Goal: Task Accomplishment & Management: Manage account settings

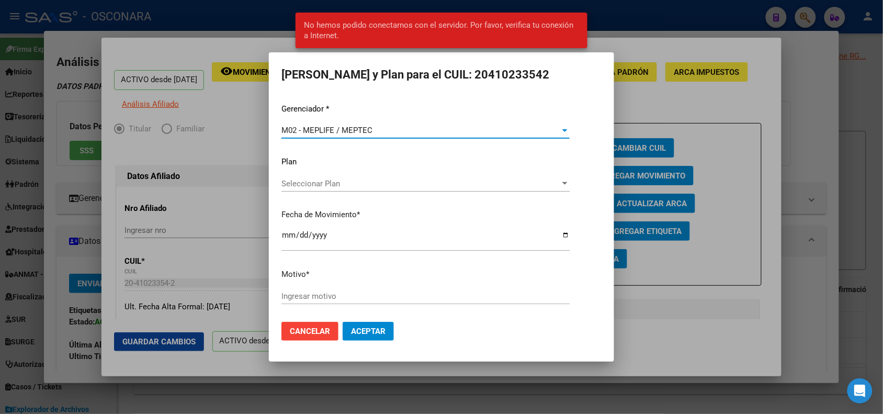
scroll to position [22, 0]
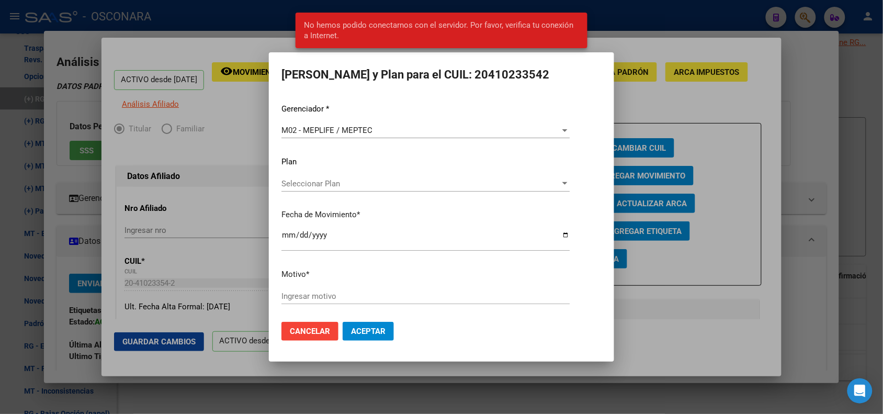
click at [264, 46] on div at bounding box center [441, 207] width 883 height 414
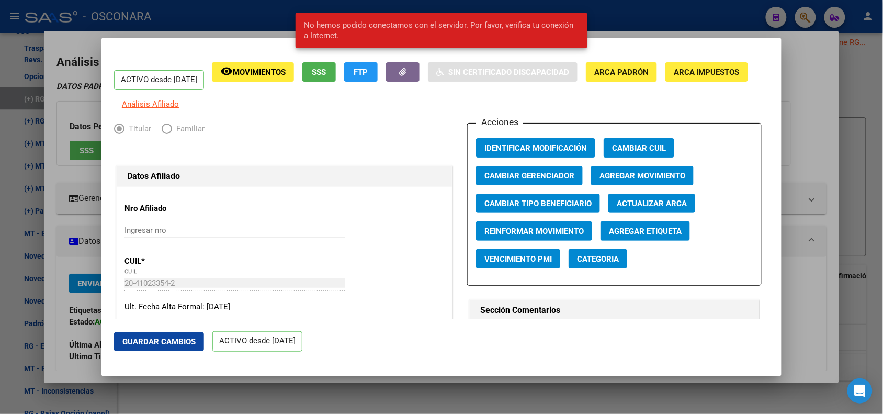
click at [260, 21] on div at bounding box center [441, 207] width 883 height 414
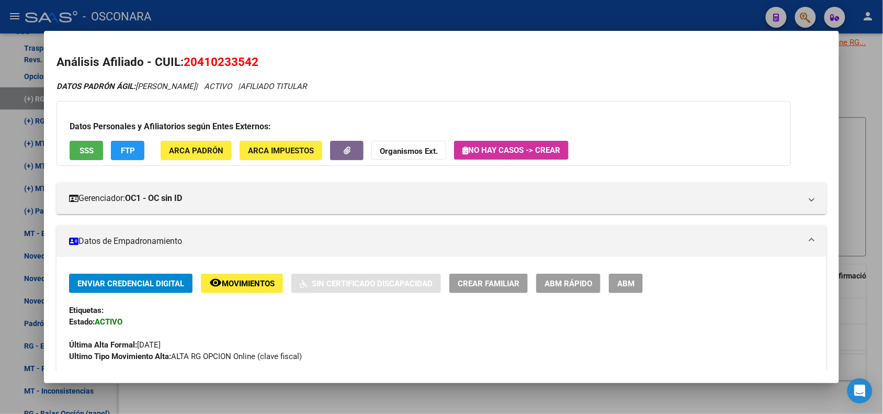
click at [261, 17] on div at bounding box center [441, 207] width 883 height 414
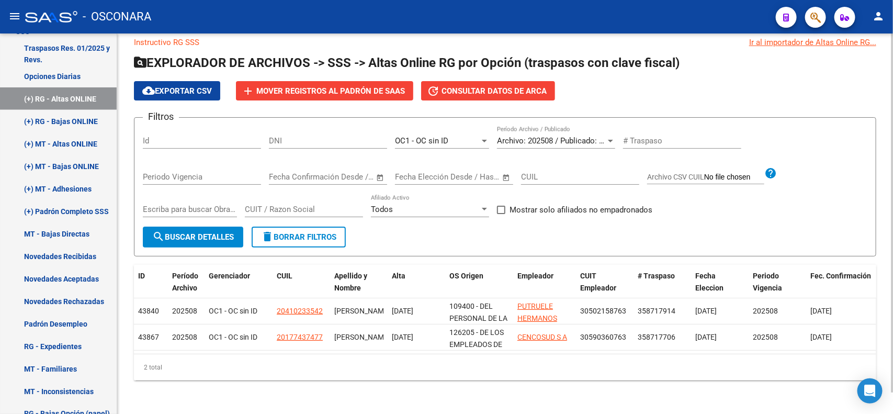
click at [185, 232] on span "search Buscar Detalles" at bounding box center [193, 236] width 82 height 9
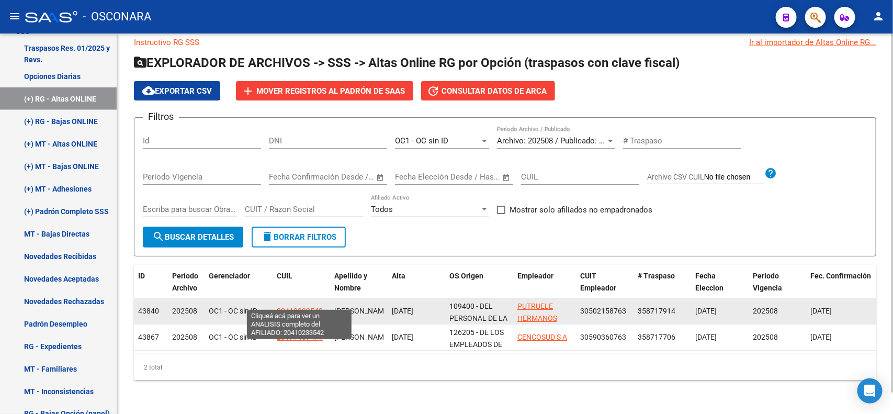
click at [305, 307] on span "20410233542" at bounding box center [300, 311] width 46 height 8
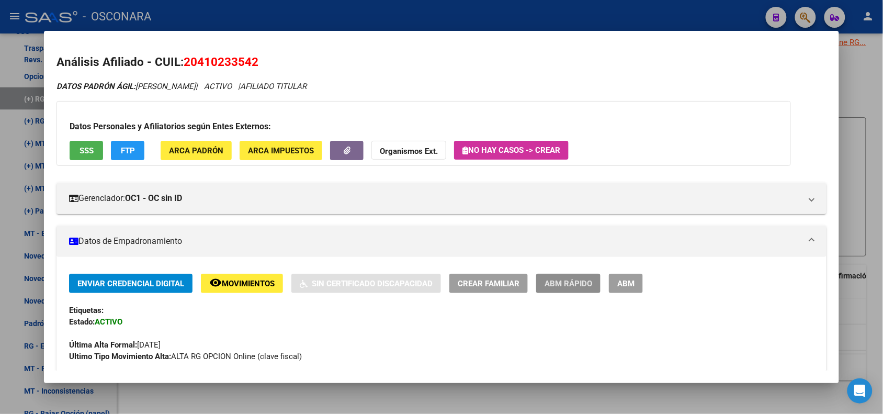
click at [571, 284] on span "ABM Rápido" at bounding box center [569, 283] width 48 height 9
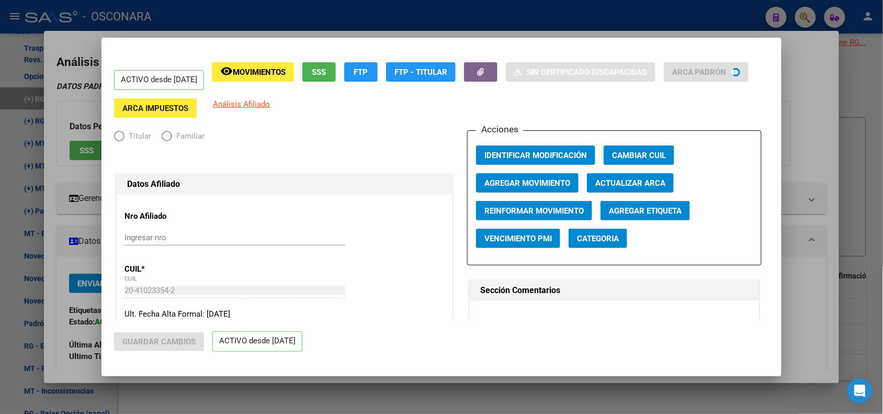
radio input "true"
type input "30-50215876-3"
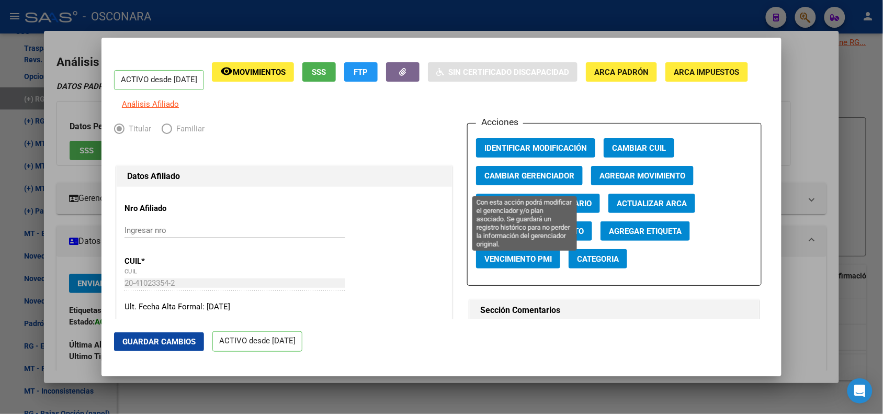
click at [547, 178] on span "Cambiar Gerenciador" at bounding box center [530, 175] width 90 height 9
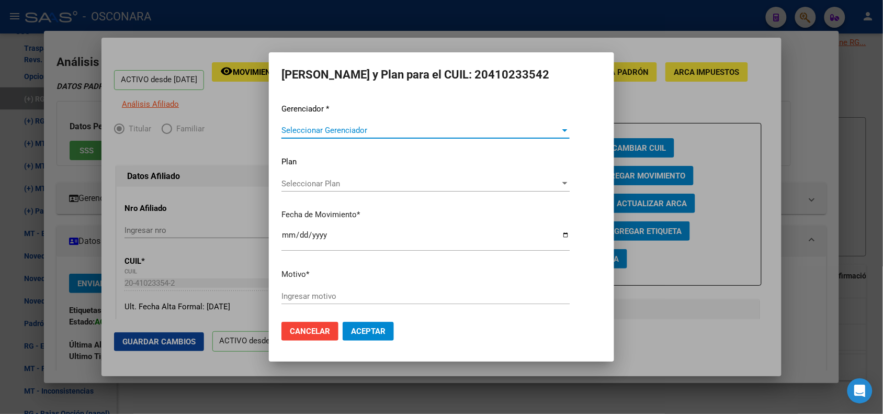
click at [535, 135] on div "Seleccionar Gerenciador Seleccionar Gerenciador" at bounding box center [425, 135] width 288 height 26
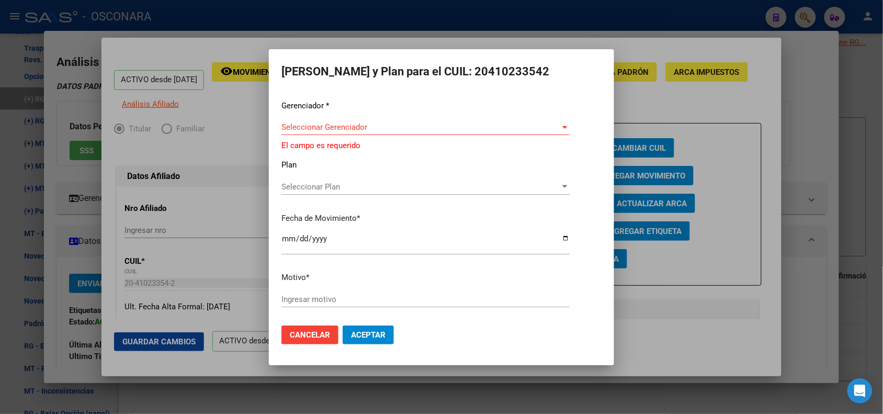
click at [532, 126] on span "Seleccionar Gerenciador" at bounding box center [420, 126] width 279 height 9
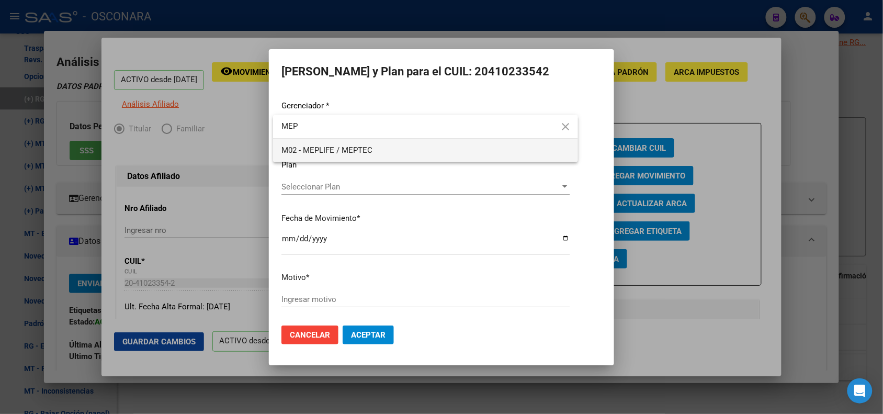
type input "MEP"
click at [516, 151] on span "M02 - MEPLIFE / MEPTEC" at bounding box center [425, 151] width 288 height 24
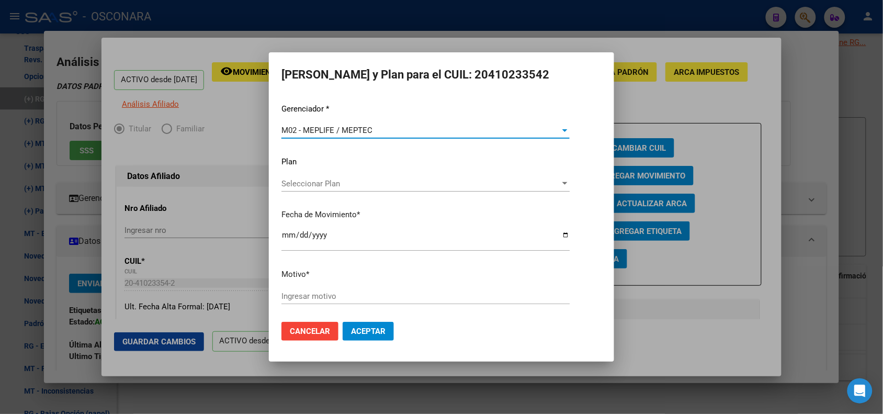
click at [286, 237] on input "2025-09-10" at bounding box center [425, 239] width 288 height 17
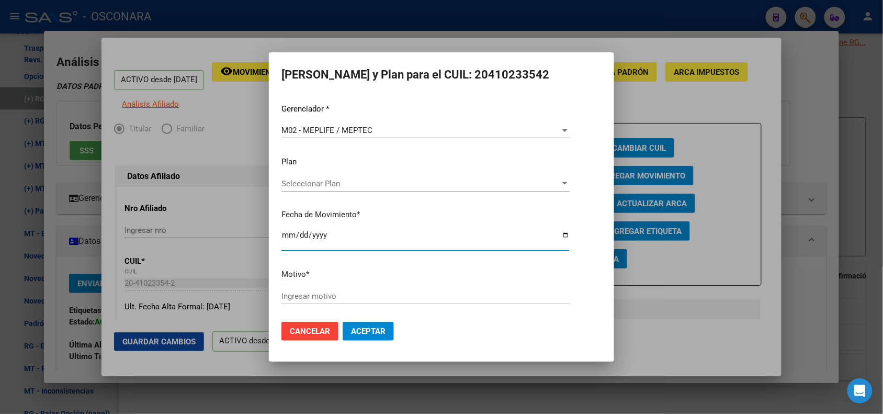
type input "2025-09-01"
type input "2025-08-01"
click at [314, 296] on input "Ingresar motivo" at bounding box center [425, 295] width 288 height 9
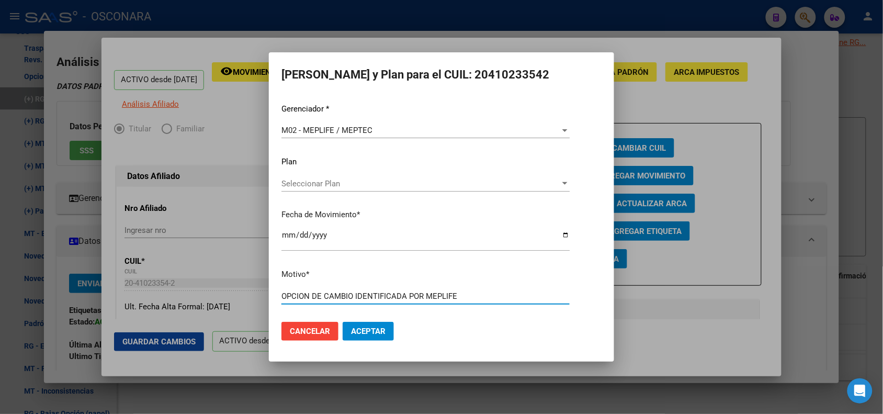
type input "OPCION DE CAMBIO IDENTIFICADA POR MEPLIFE"
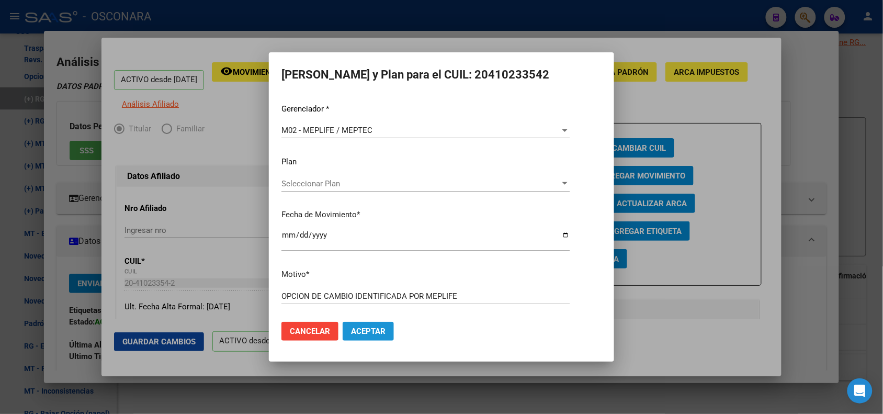
click at [385, 331] on span "Aceptar" at bounding box center [368, 330] width 35 height 9
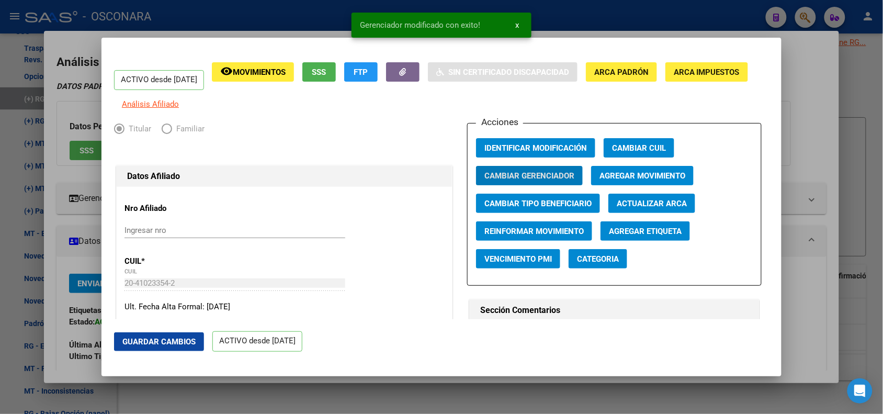
click at [226, 12] on div at bounding box center [441, 207] width 883 height 414
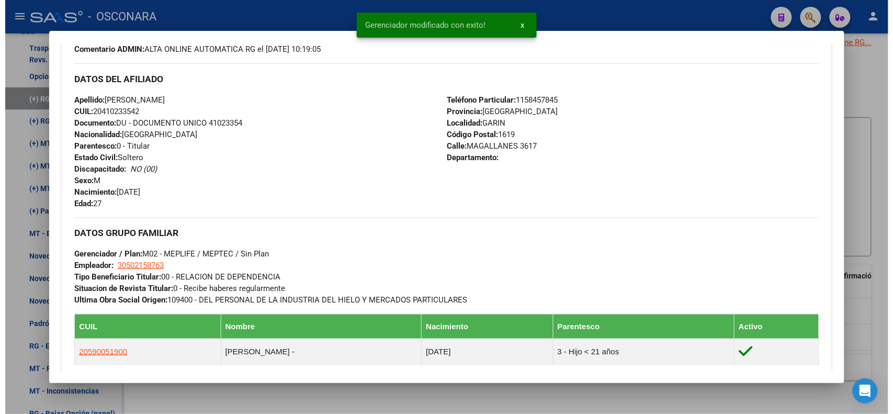
scroll to position [0, 0]
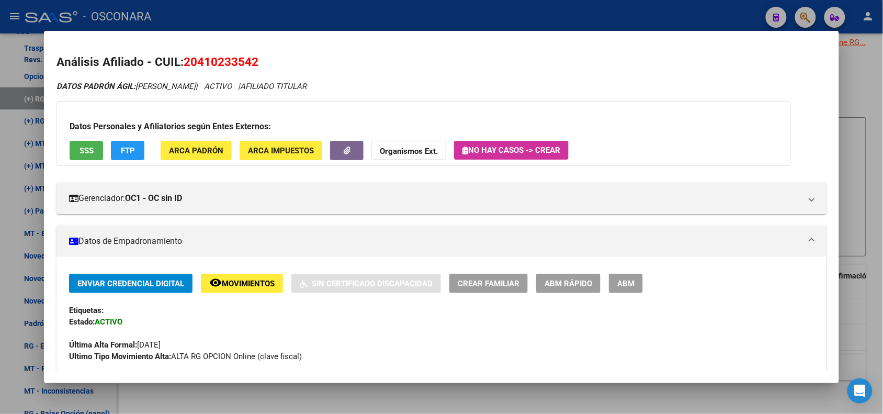
click at [276, 2] on div at bounding box center [441, 207] width 883 height 414
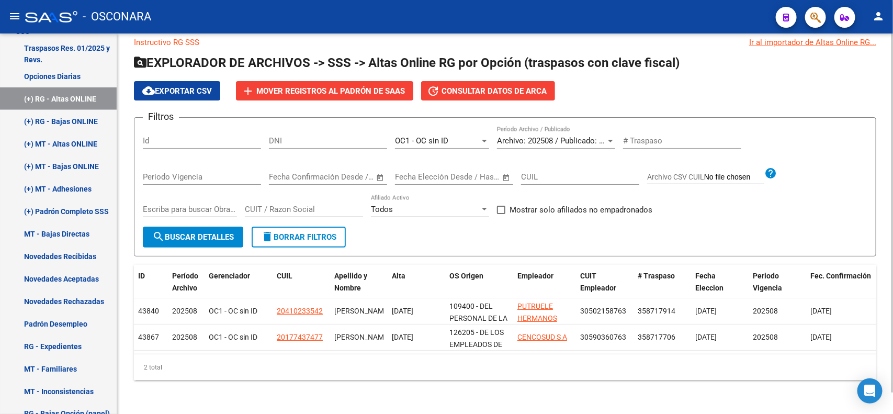
click at [188, 233] on button "search Buscar Detalles" at bounding box center [193, 237] width 100 height 21
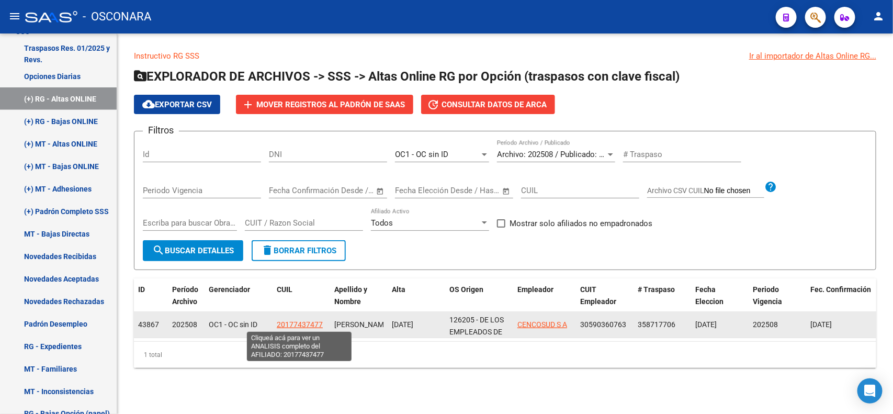
click at [291, 326] on span "20177437477" at bounding box center [300, 324] width 46 height 8
type textarea "20177437477"
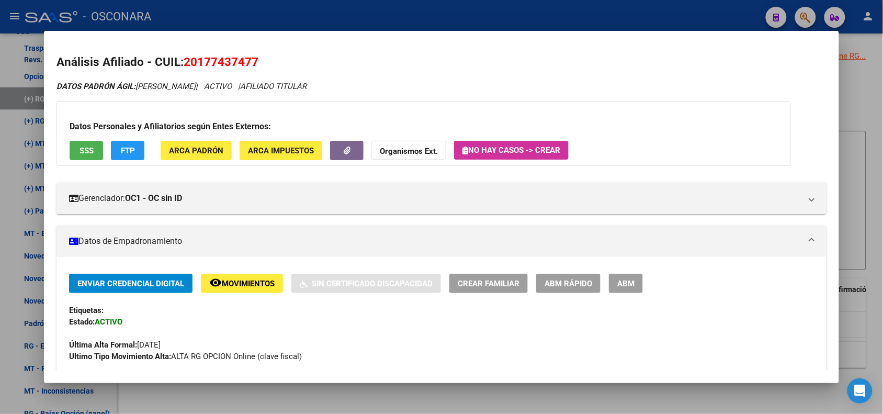
click at [575, 284] on span "ABM Rápido" at bounding box center [569, 283] width 48 height 9
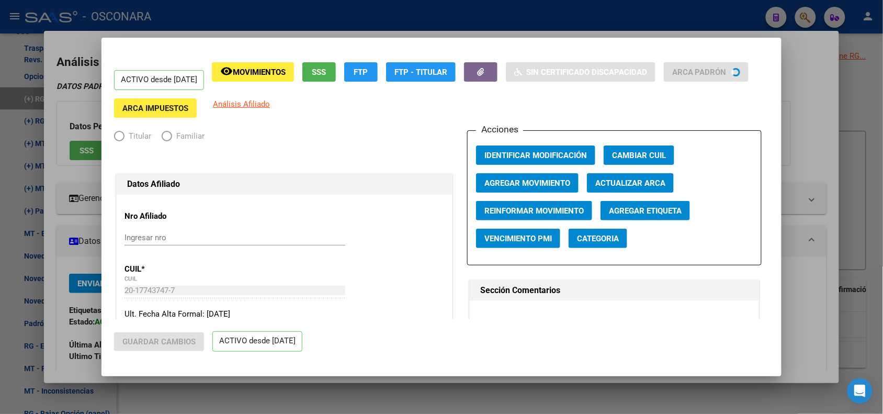
radio input "true"
type input "30-59036076-3"
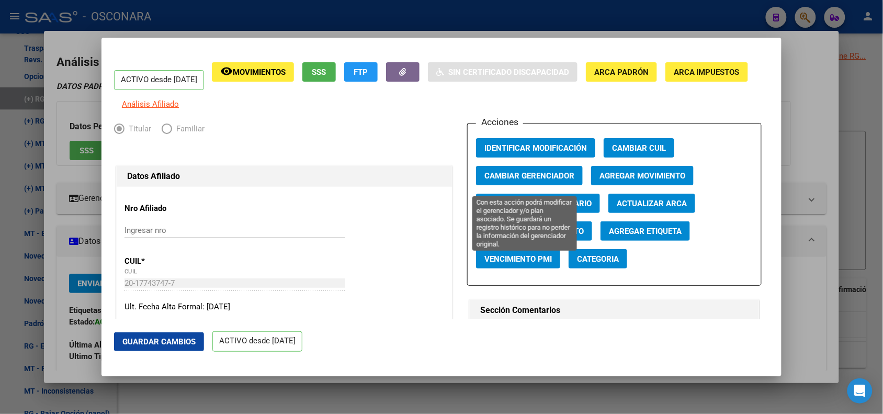
click at [538, 178] on span "Cambiar Gerenciador" at bounding box center [530, 175] width 90 height 9
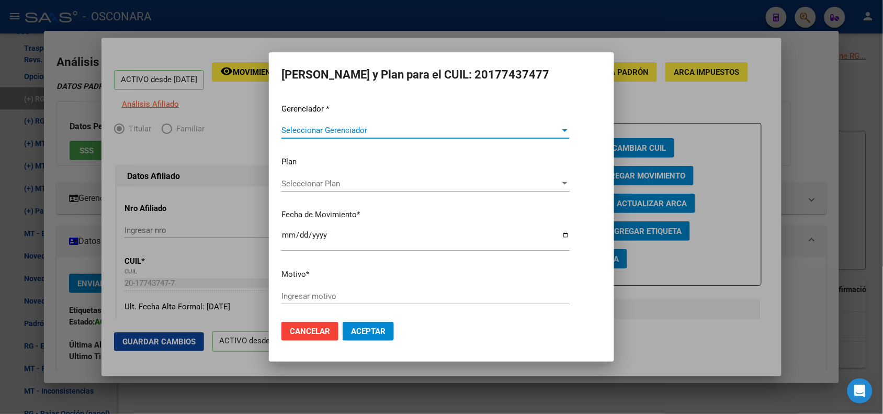
click at [377, 132] on span "Seleccionar Gerenciador" at bounding box center [420, 130] width 279 height 9
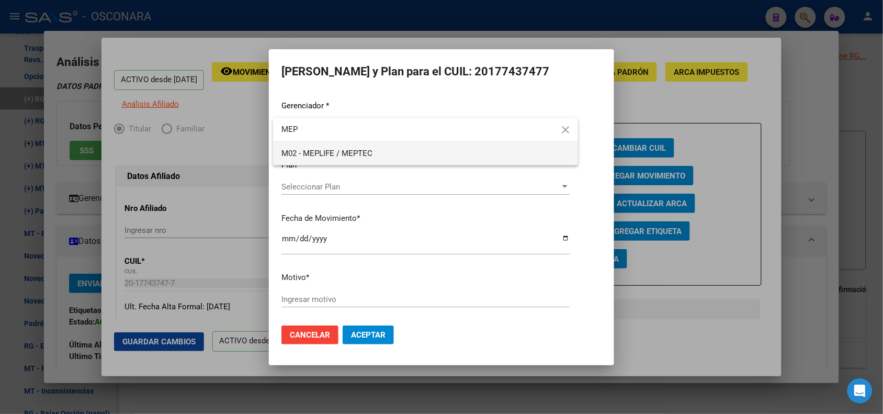
type input "MEP"
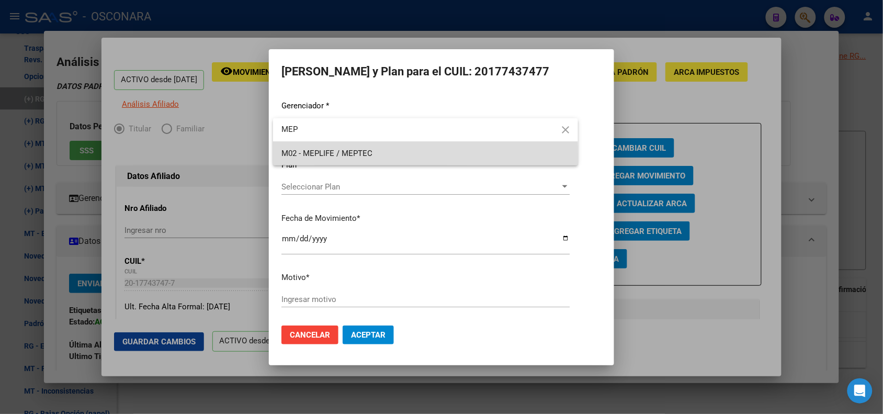
click at [380, 158] on span "M02 - MEPLIFE / MEPTEC" at bounding box center [425, 154] width 288 height 24
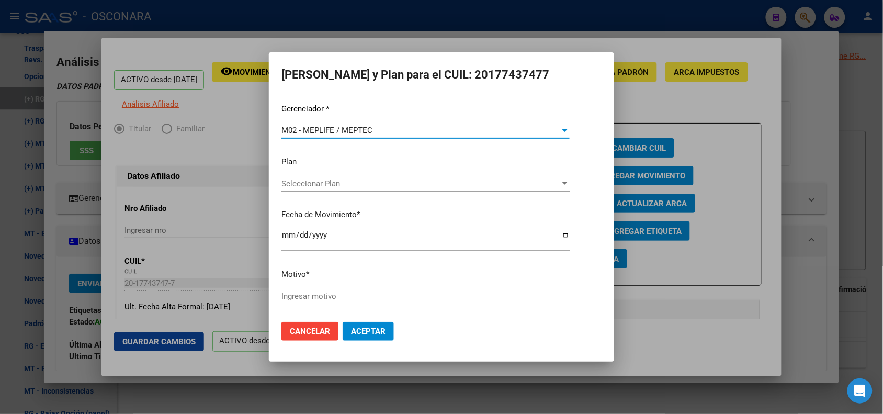
click at [288, 236] on input "2025-09-10" at bounding box center [425, 239] width 288 height 17
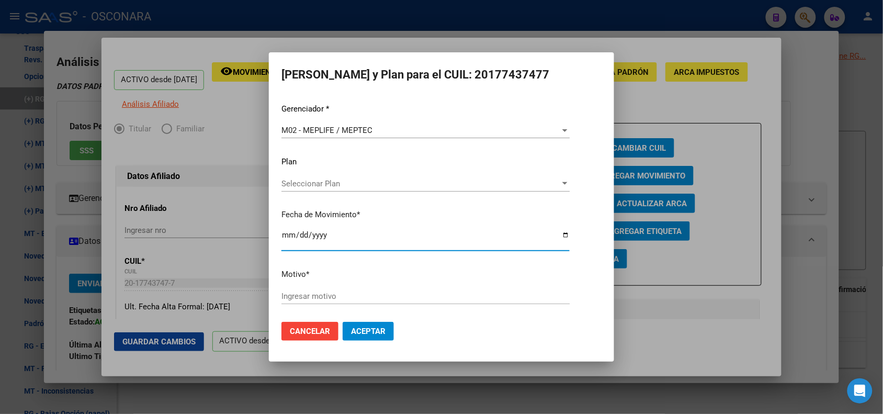
type input "2025-09-01"
type input "2025-08-01"
click at [308, 298] on input "Ingresar motivo" at bounding box center [425, 295] width 288 height 9
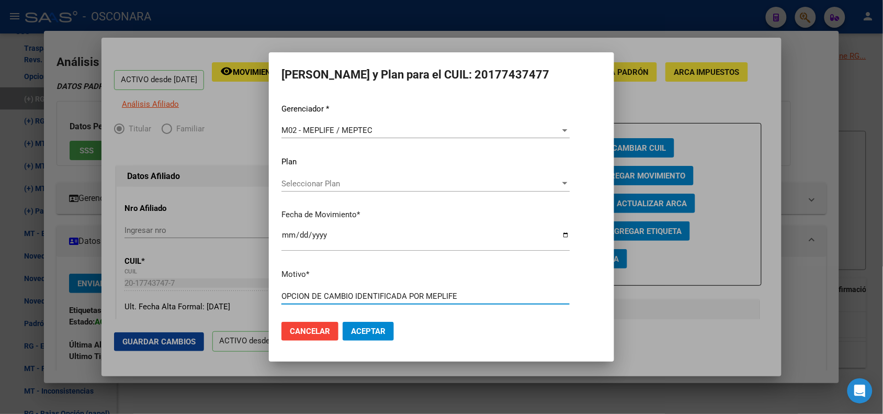
type input "OPCION DE CAMBIO IDENTIFICADA POR MEPLIFE"
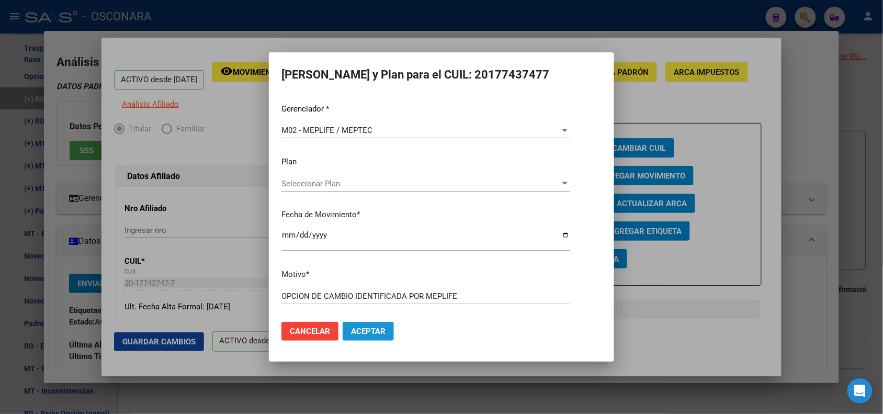
click at [366, 328] on span "Aceptar" at bounding box center [368, 330] width 35 height 9
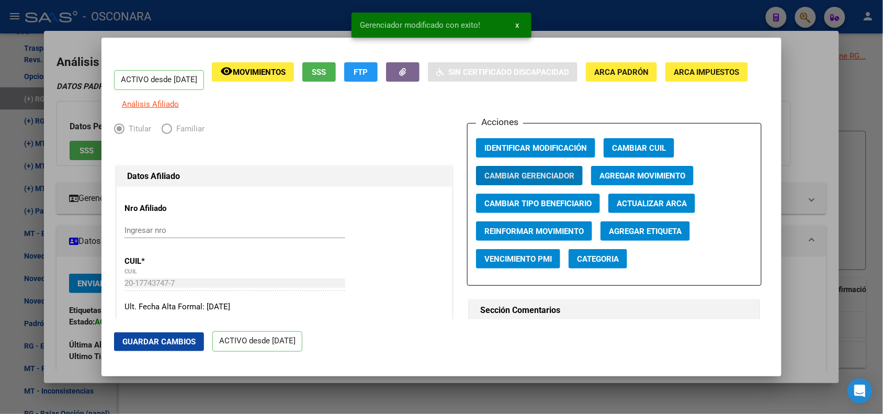
click at [321, 17] on div at bounding box center [441, 207] width 883 height 414
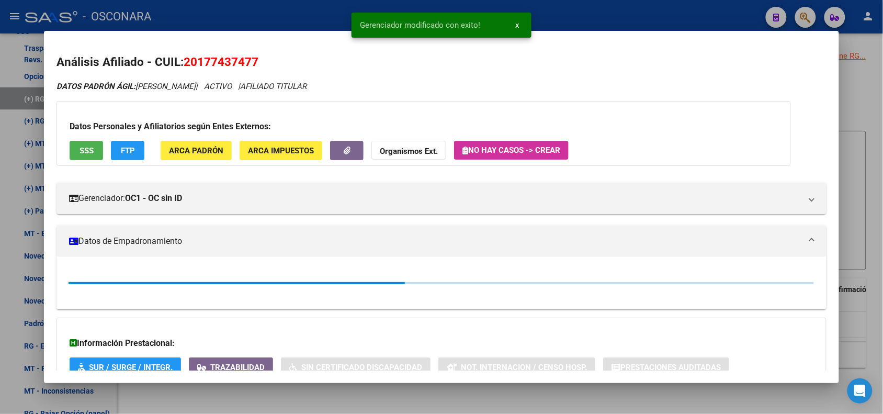
click at [321, 17] on div at bounding box center [441, 207] width 883 height 414
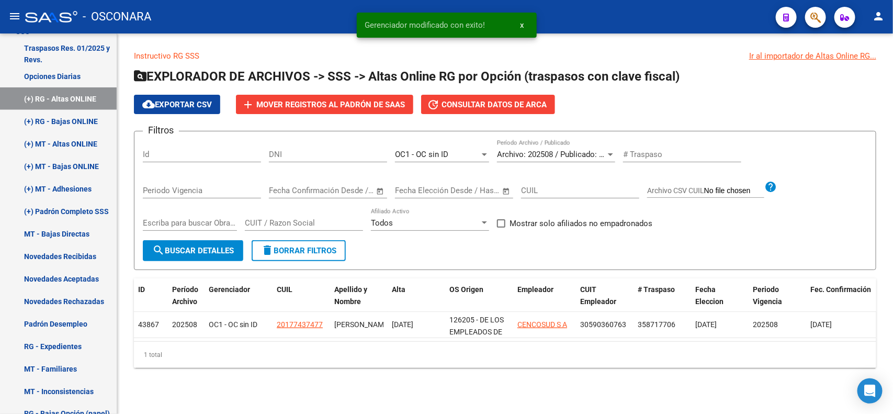
click at [194, 249] on span "search Buscar Detalles" at bounding box center [193, 250] width 82 height 9
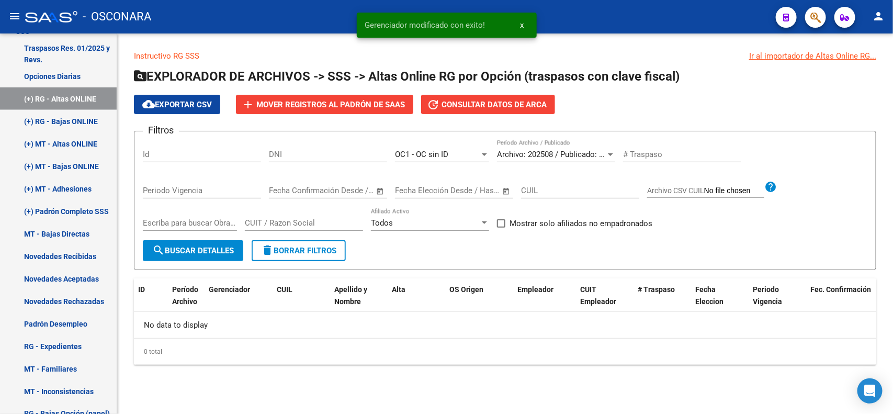
click at [521, 155] on span "Archivo: 202508 / Publicado: 202507" at bounding box center [560, 154] width 127 height 9
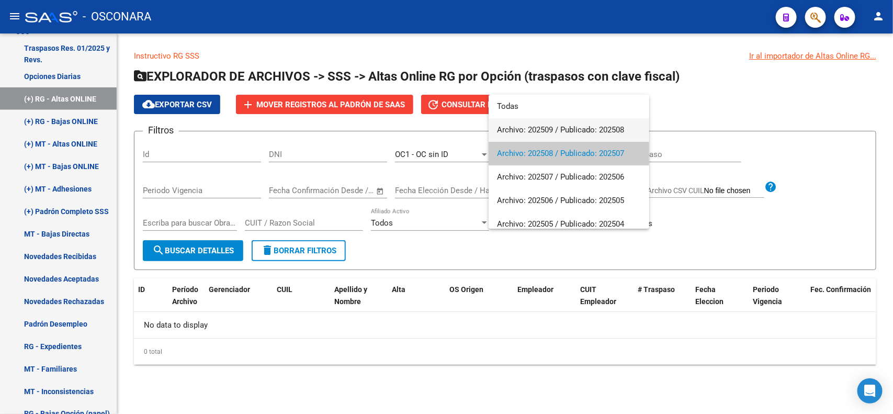
click at [524, 135] on span "Archivo: 202509 / Publicado: 202508" at bounding box center [569, 130] width 144 height 24
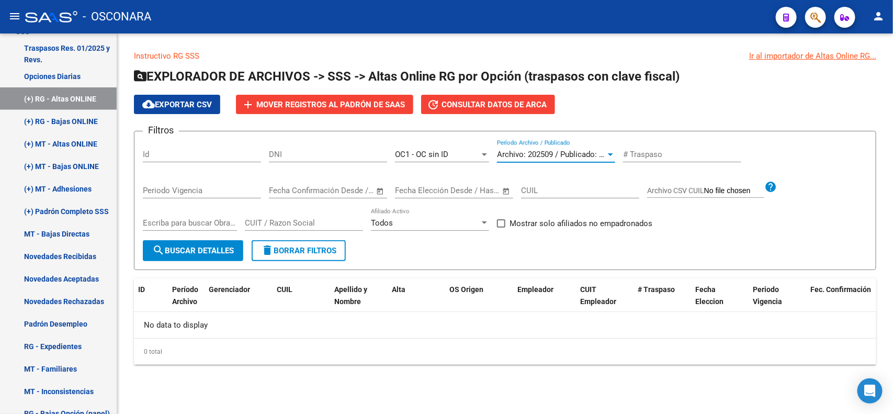
click at [179, 254] on button "search Buscar Detalles" at bounding box center [193, 250] width 100 height 21
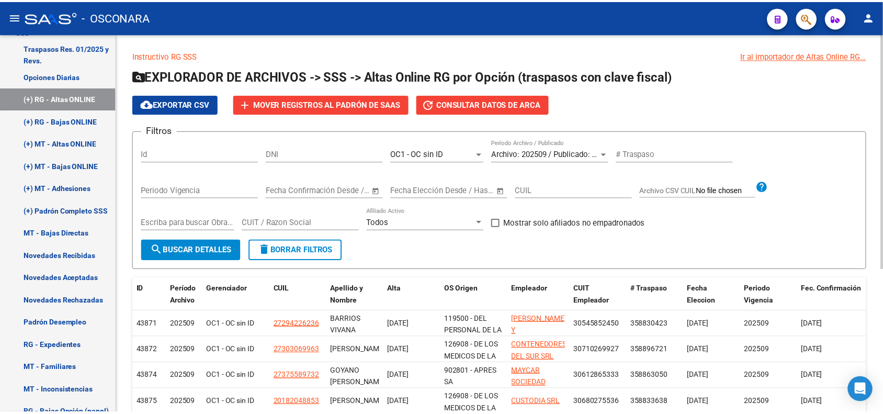
scroll to position [231, 0]
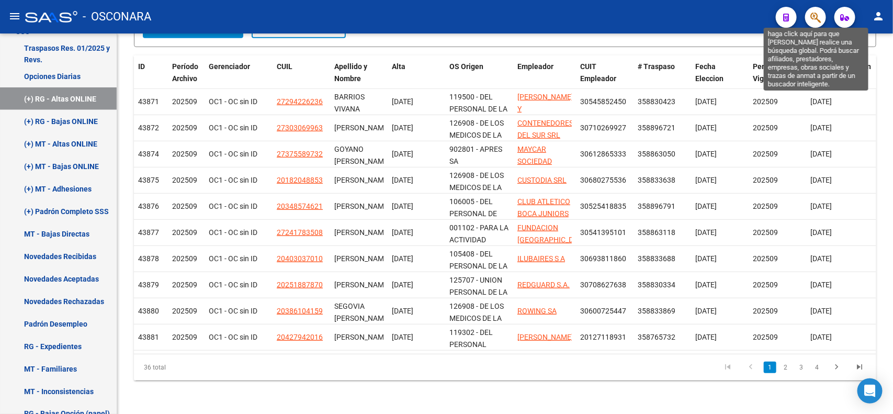
click at [814, 22] on icon "button" at bounding box center [815, 18] width 10 height 12
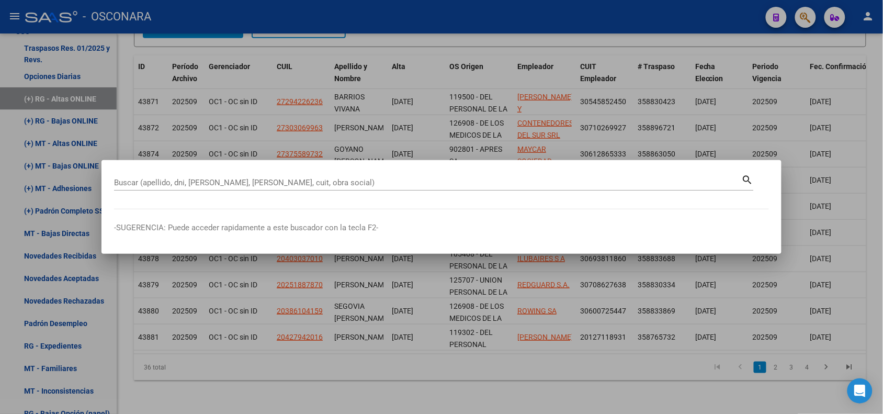
drag, startPoint x: 362, startPoint y: 187, endPoint x: 253, endPoint y: 182, distance: 109.5
click at [253, 182] on input "Buscar (apellido, dni, cuil, nro traspaso, cuit, obra social)" at bounding box center [428, 182] width 628 height 9
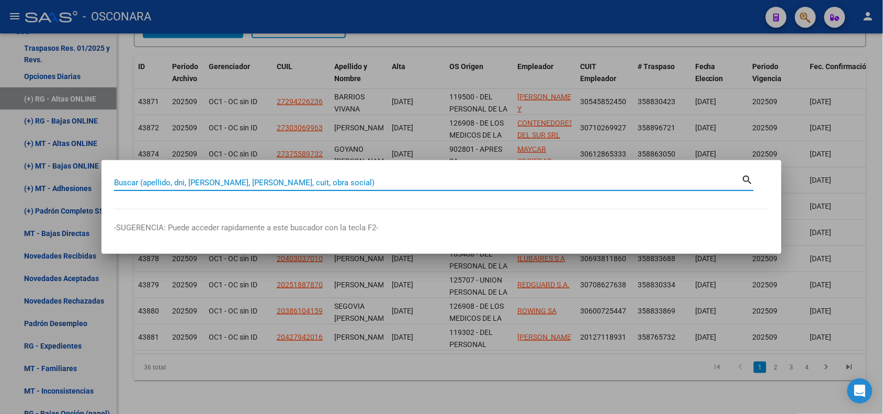
paste input "20177437477"
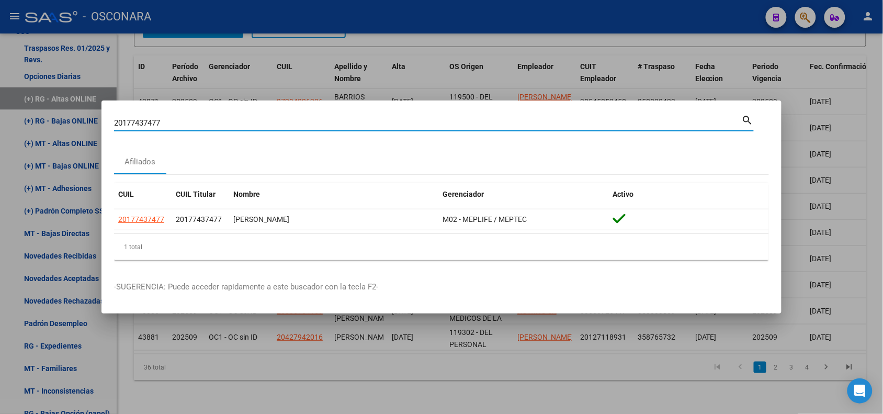
drag, startPoint x: 174, startPoint y: 123, endPoint x: 36, endPoint y: 116, distance: 138.9
click at [36, 116] on div "20177437477 Buscar (apellido, dni, cuil, nro traspaso, cuit, obra social) searc…" at bounding box center [441, 207] width 883 height 414
paste input "-34857462-"
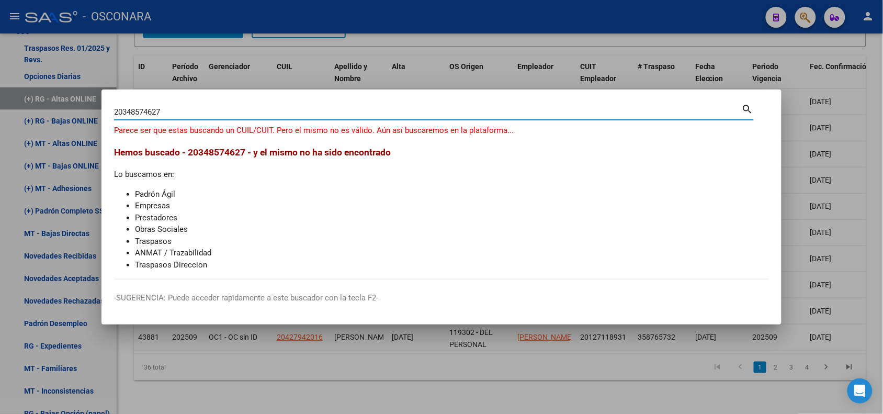
drag, startPoint x: 184, startPoint y: 114, endPoint x: 88, endPoint y: 111, distance: 95.8
click at [88, 111] on div "20348574627 Buscar (apellido, dni, cuil, nro traspaso, cuit, obra social) searc…" at bounding box center [441, 207] width 883 height 414
click at [194, 110] on input "20348574627" at bounding box center [428, 111] width 628 height 9
type input "20348574621"
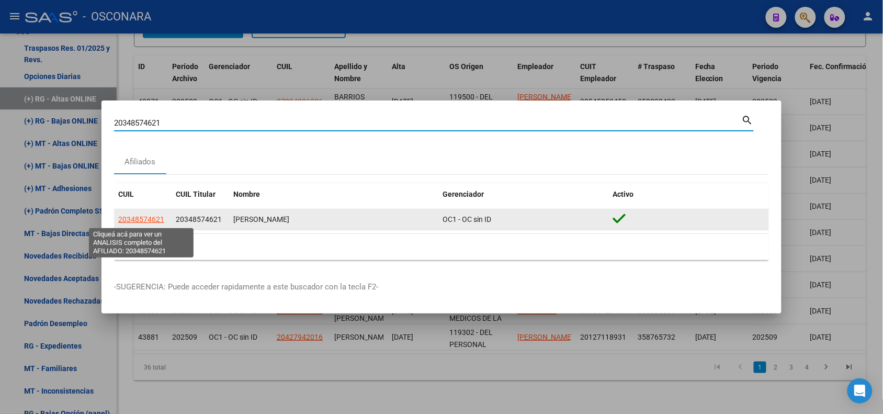
click at [121, 220] on span "20348574621" at bounding box center [141, 219] width 46 height 8
type textarea "20348574621"
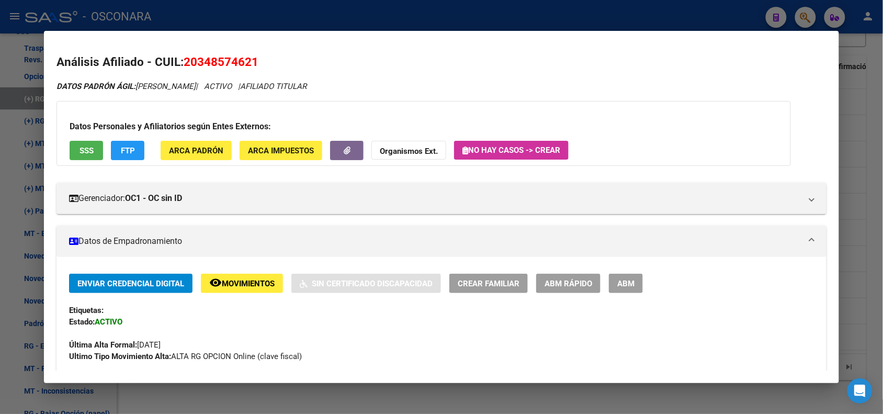
scroll to position [327, 0]
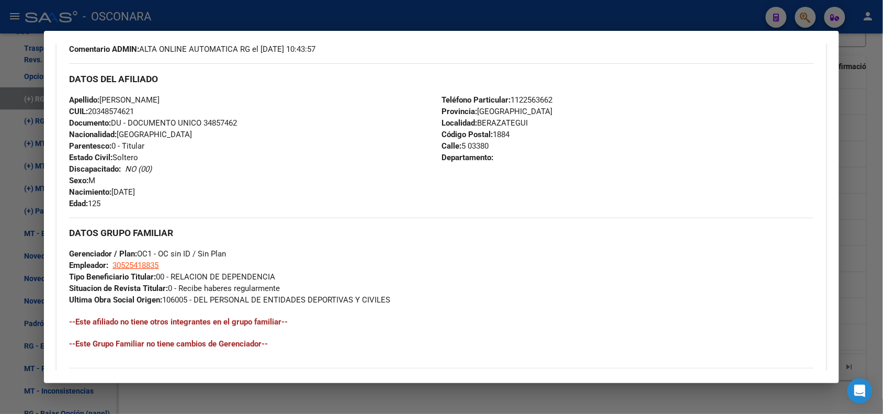
click at [220, 11] on div at bounding box center [441, 207] width 883 height 414
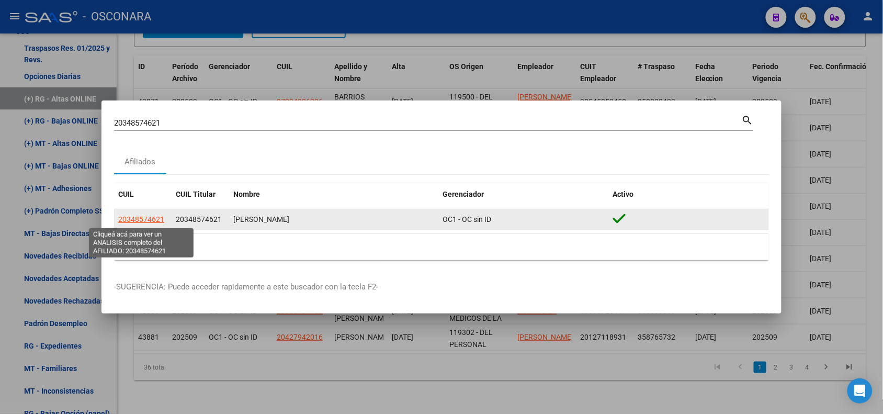
click at [142, 216] on span "20348574621" at bounding box center [141, 219] width 46 height 8
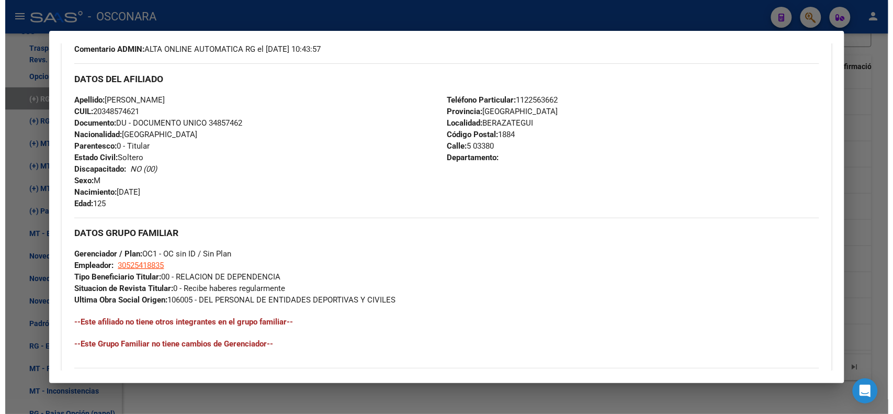
scroll to position [0, 0]
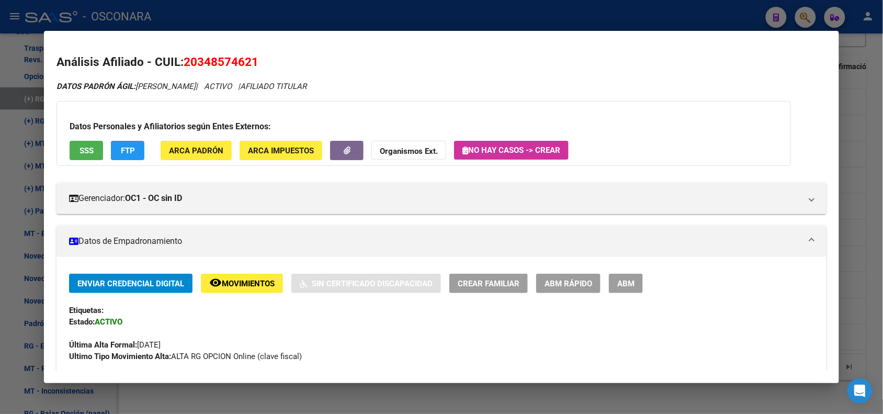
click at [181, 25] on div at bounding box center [441, 207] width 883 height 414
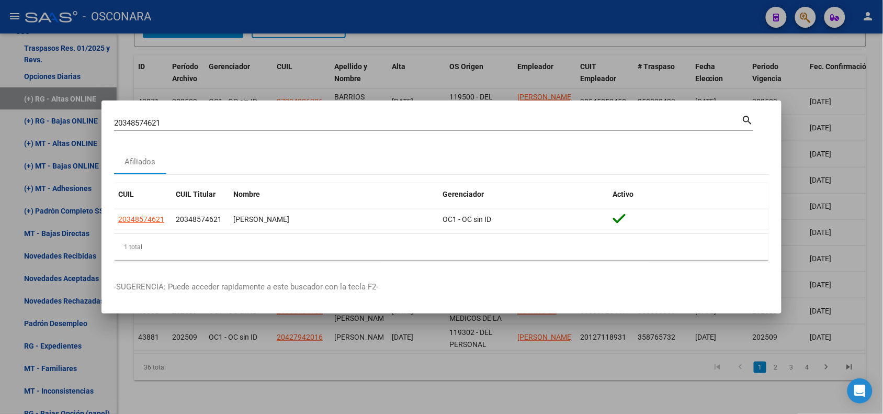
click at [306, 72] on div at bounding box center [441, 207] width 883 height 414
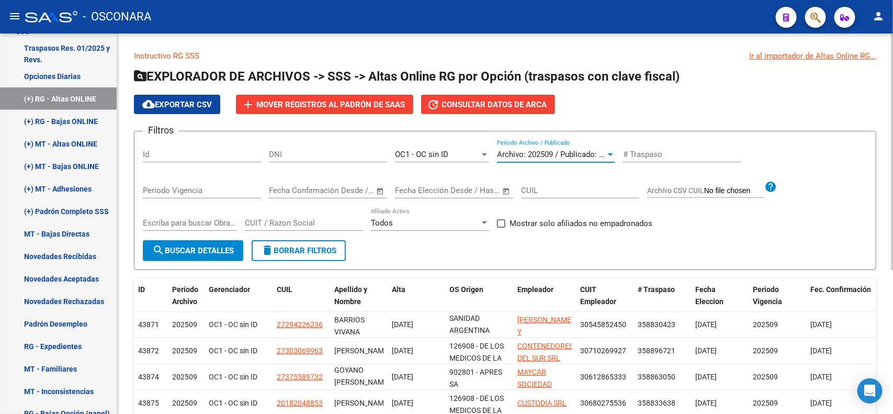
click at [551, 150] on span "Archivo: 202509 / Publicado: 202508" at bounding box center [560, 154] width 127 height 9
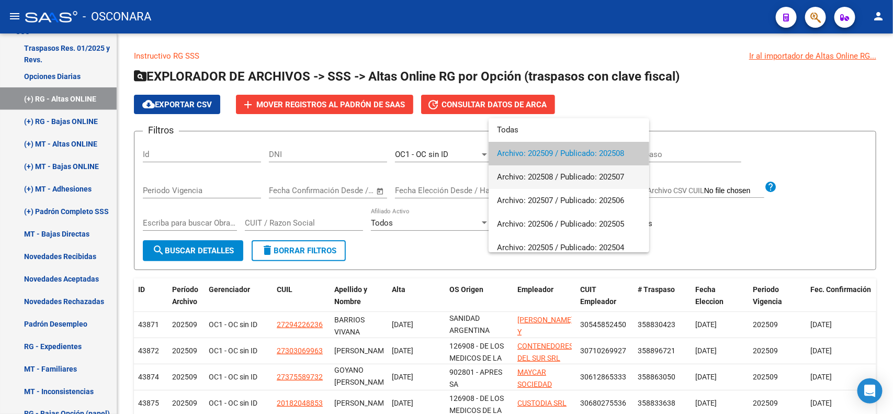
click at [551, 173] on span "Archivo: 202508 / Publicado: 202507" at bounding box center [569, 177] width 144 height 24
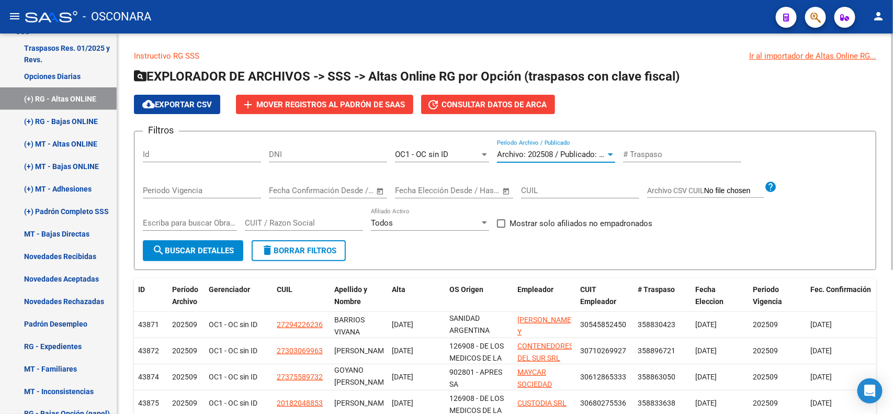
click at [453, 153] on div "OC1 - OC sin ID" at bounding box center [437, 154] width 85 height 9
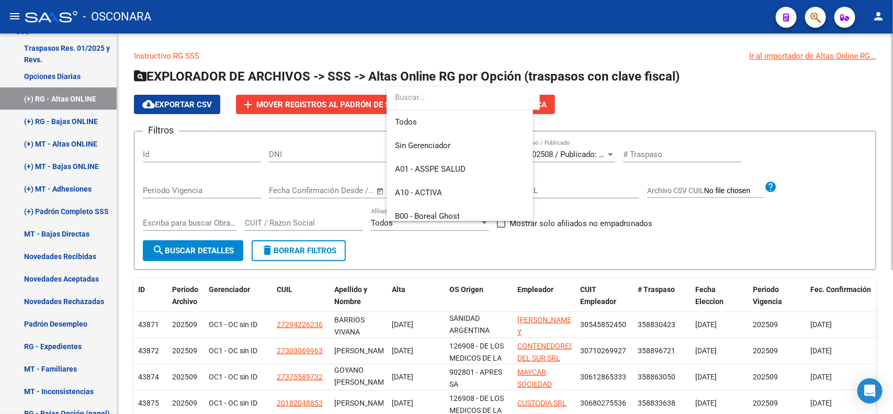
scroll to position [416, 0]
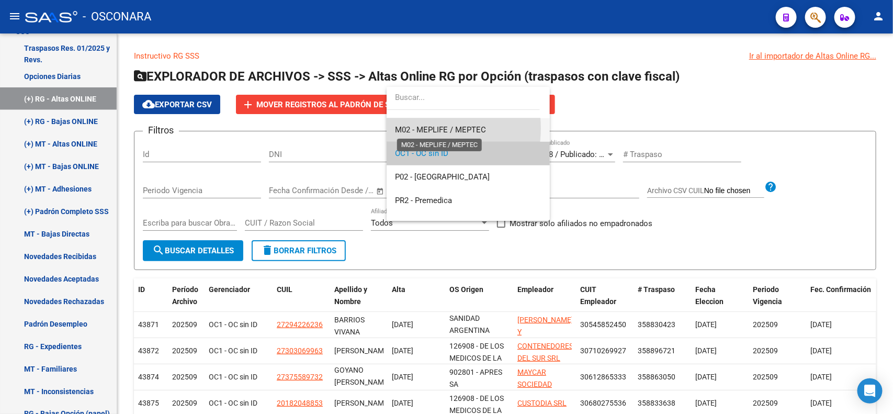
click at [422, 128] on span "M02 - MEPLIFE / MEPTEC" at bounding box center [440, 129] width 91 height 9
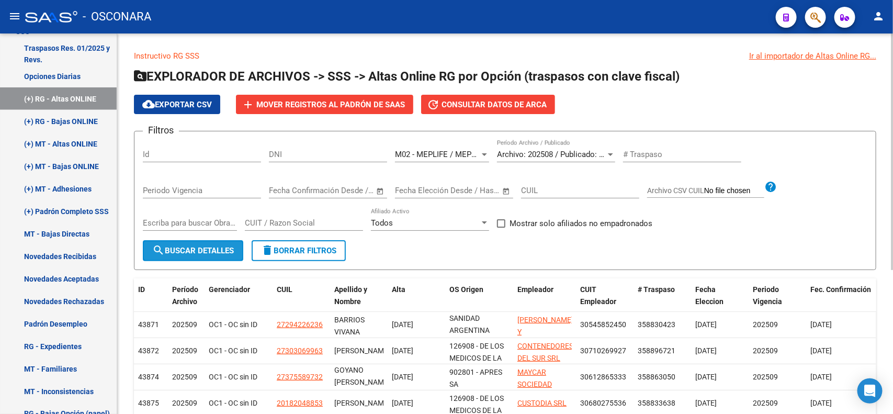
drag, startPoint x: 213, startPoint y: 244, endPoint x: 316, endPoint y: 261, distance: 103.9
click at [212, 246] on span "search Buscar Detalles" at bounding box center [193, 250] width 82 height 9
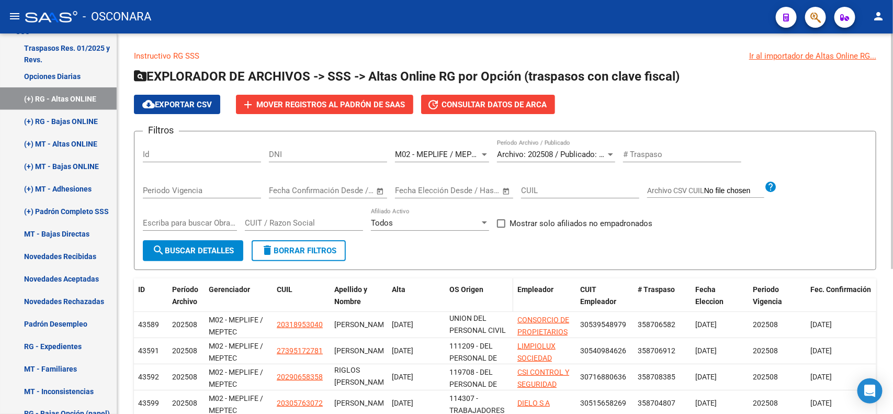
scroll to position [25, 0]
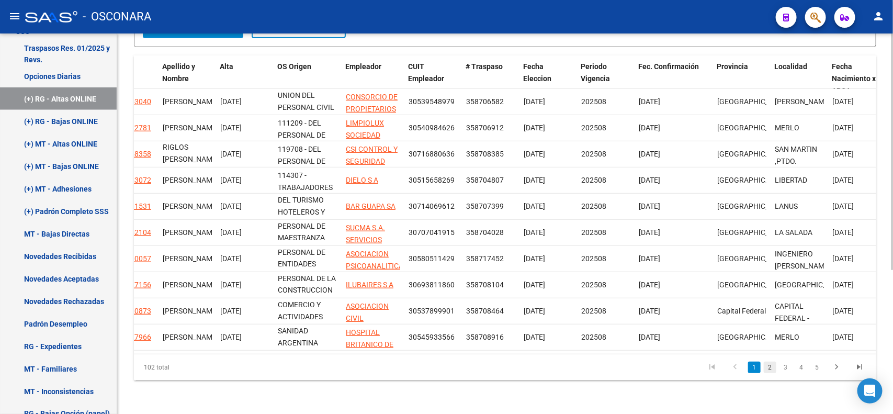
click at [768, 362] on link "2" at bounding box center [770, 368] width 13 height 12
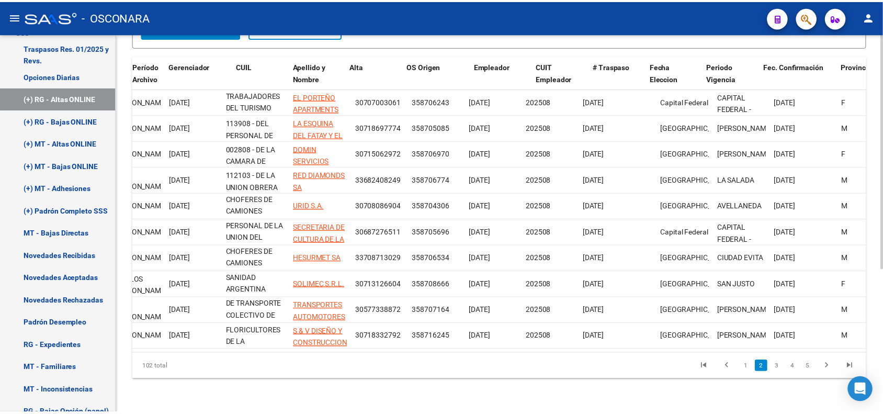
scroll to position [0, 0]
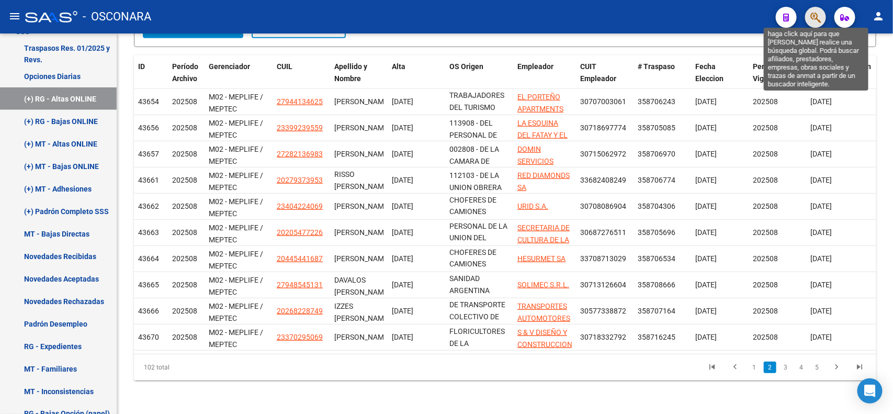
click at [813, 22] on icon "button" at bounding box center [815, 18] width 10 height 12
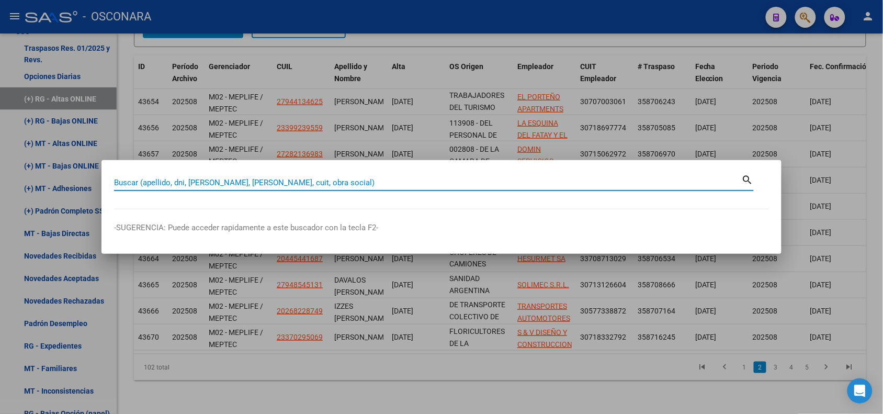
paste input "20250510269"
type input "20250510269"
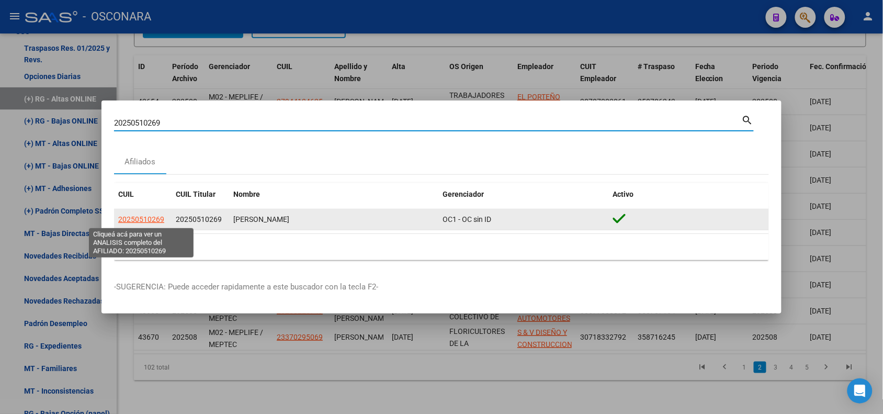
click at [140, 221] on span "20250510269" at bounding box center [141, 219] width 46 height 8
type textarea "20250510269"
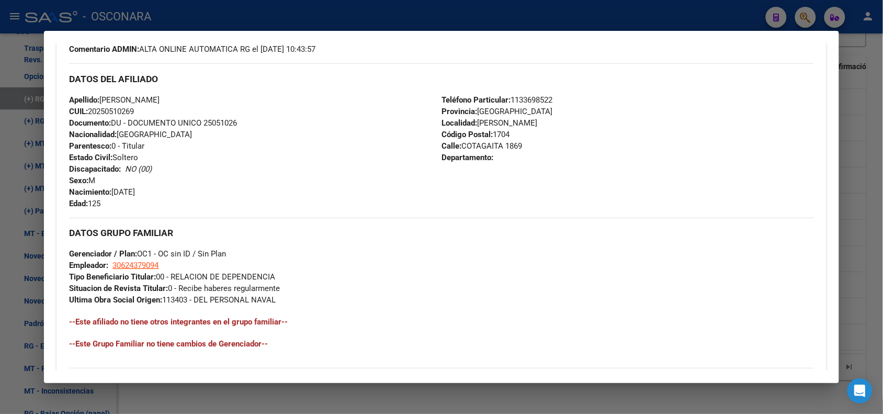
scroll to position [479, 0]
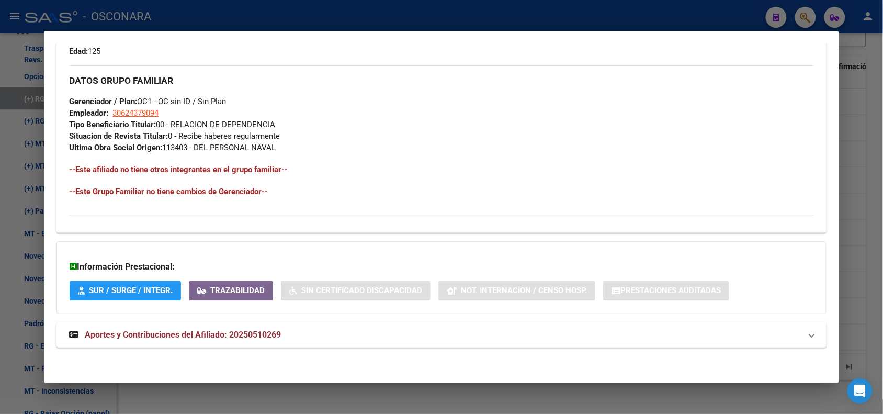
click at [275, 335] on span "Aportes y Contribuciones del Afiliado: 20250510269" at bounding box center [183, 335] width 196 height 10
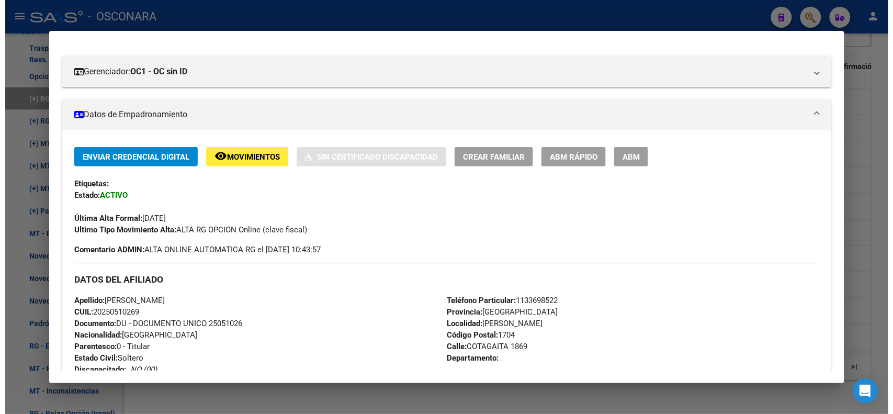
scroll to position [0, 0]
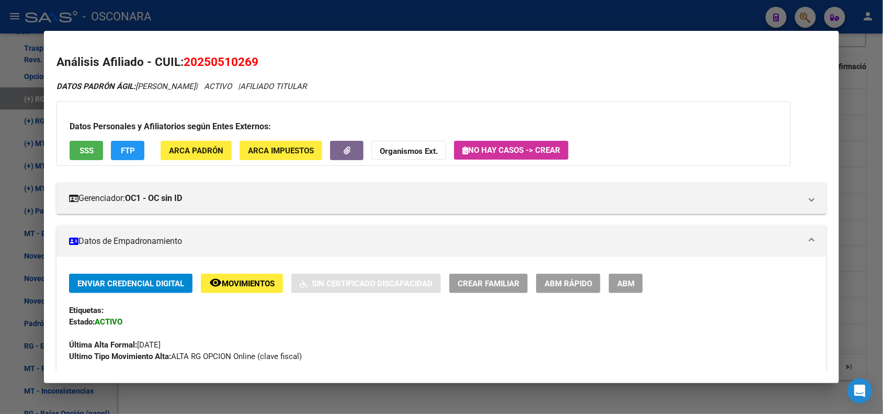
click at [210, 16] on div at bounding box center [441, 207] width 883 height 414
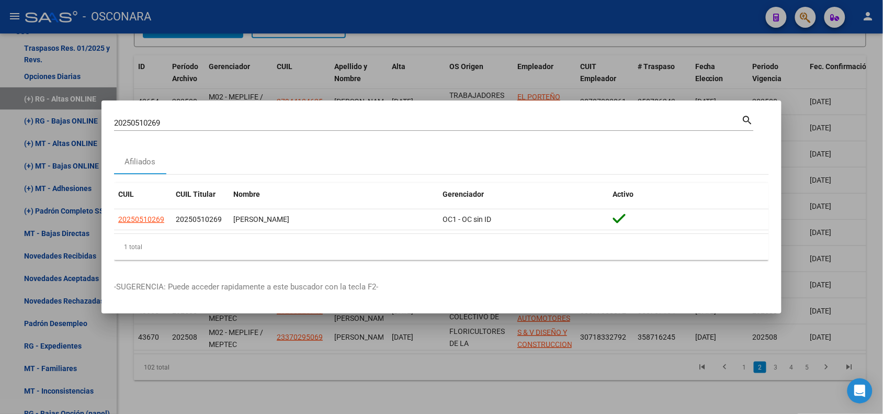
click at [126, 69] on div at bounding box center [441, 207] width 883 height 414
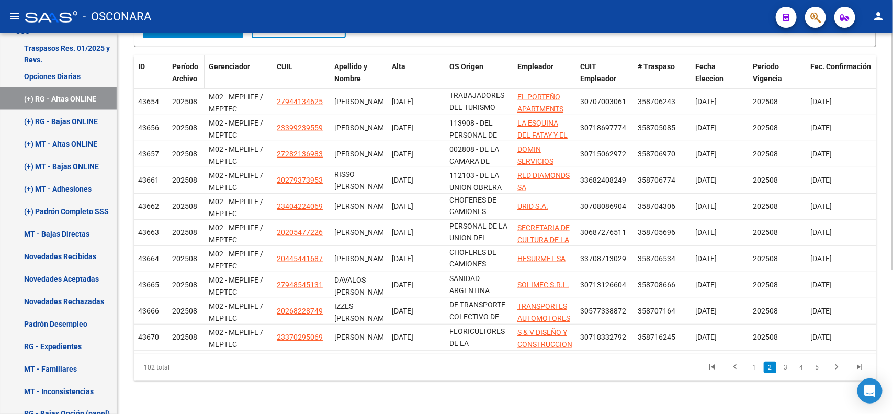
drag, startPoint x: 201, startPoint y: 66, endPoint x: 195, endPoint y: 72, distance: 8.6
click at [202, 66] on span at bounding box center [202, 78] width 5 height 46
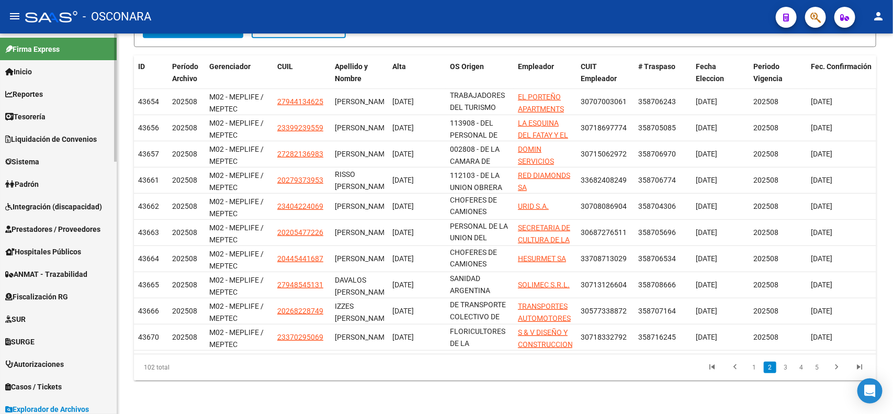
scroll to position [327, 0]
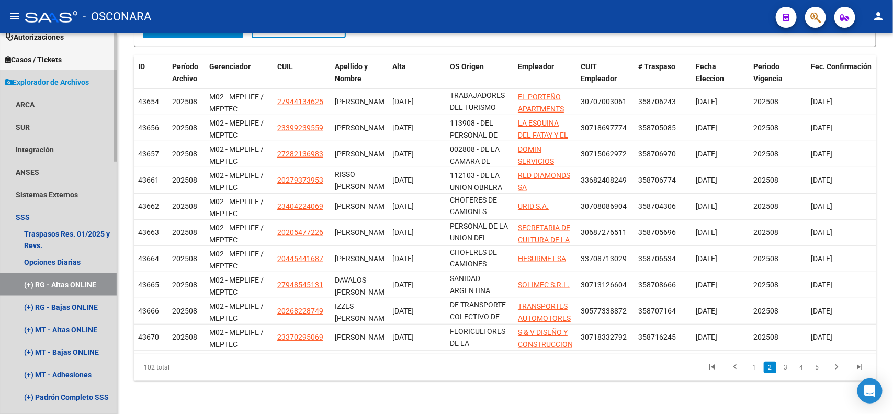
click at [51, 82] on span "Explorador de Archivos" at bounding box center [47, 82] width 84 height 12
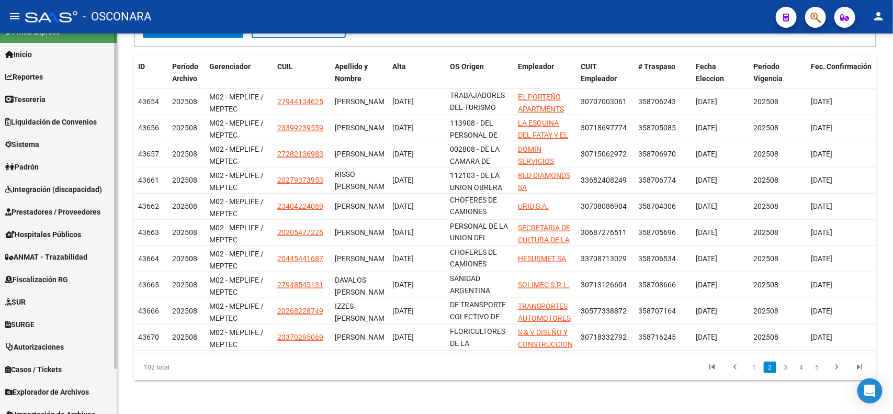
scroll to position [0, 0]
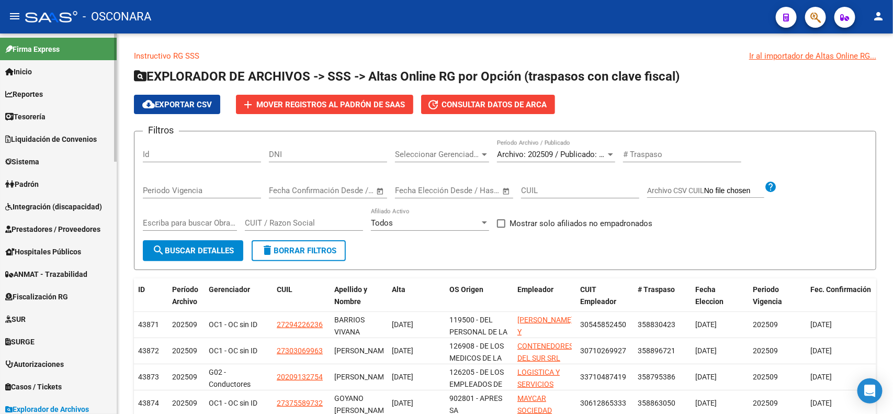
click at [36, 182] on span "Padrón" at bounding box center [21, 184] width 33 height 12
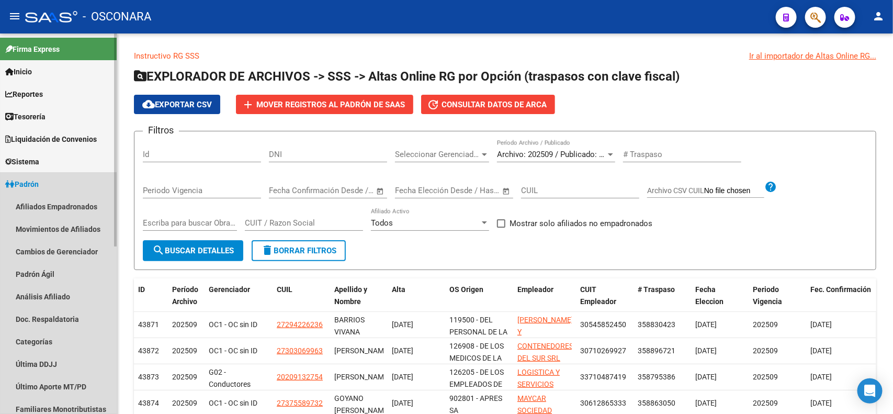
click at [36, 182] on span "Padrón" at bounding box center [21, 184] width 33 height 12
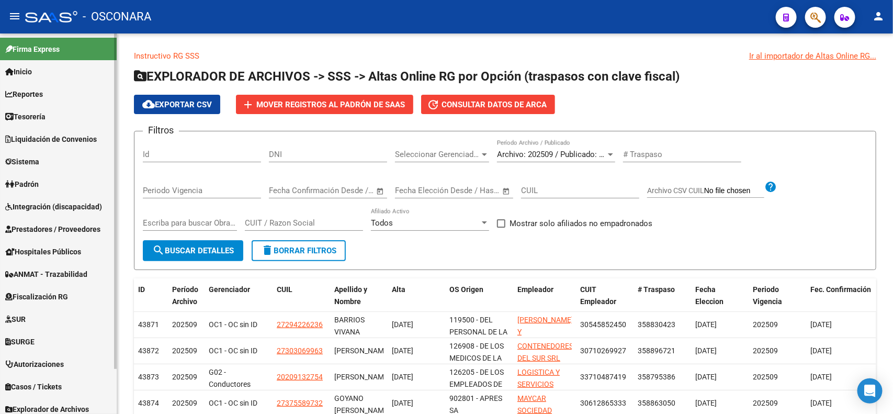
click at [39, 163] on span "Sistema" at bounding box center [22, 162] width 34 height 12
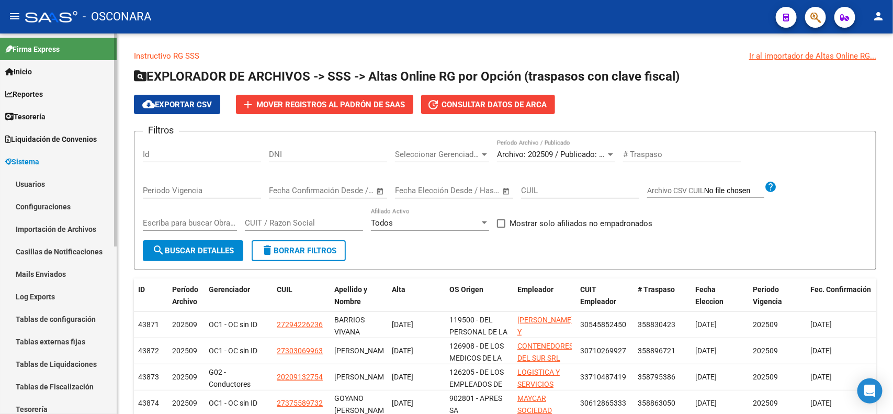
click at [43, 183] on link "Usuarios" at bounding box center [58, 184] width 117 height 22
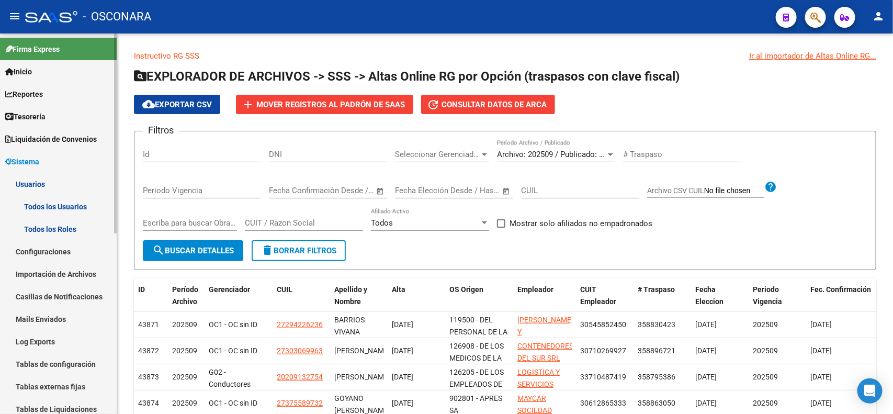
click at [70, 211] on link "Todos los Usuarios" at bounding box center [58, 206] width 117 height 22
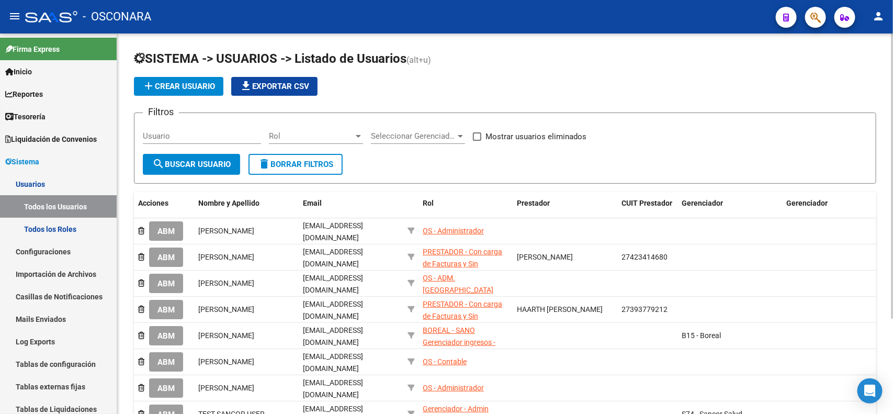
click at [412, 136] on span "Seleccionar Gerenciador" at bounding box center [413, 135] width 85 height 9
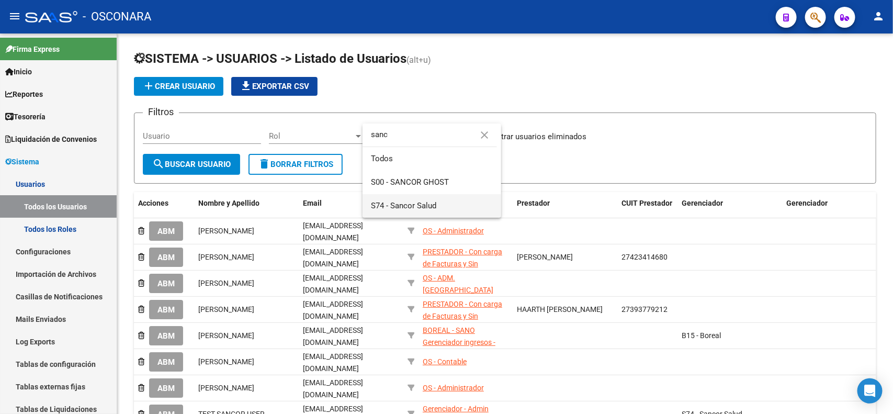
type input "sanc"
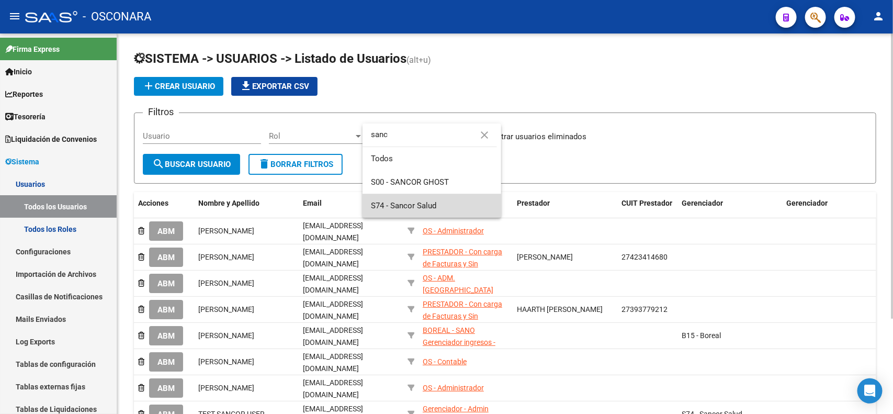
drag, startPoint x: 437, startPoint y: 205, endPoint x: 340, endPoint y: 179, distance: 100.8
click at [437, 206] on span "S74 - Sancor Salud" at bounding box center [432, 206] width 122 height 24
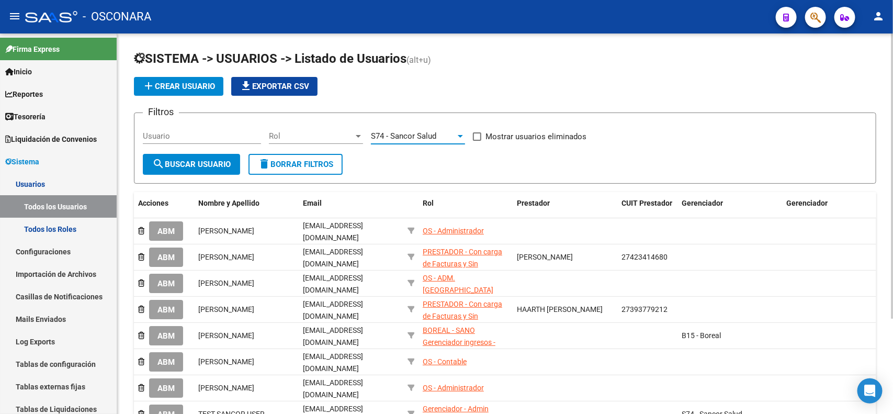
click at [196, 163] on span "search Buscar Usuario" at bounding box center [191, 164] width 78 height 9
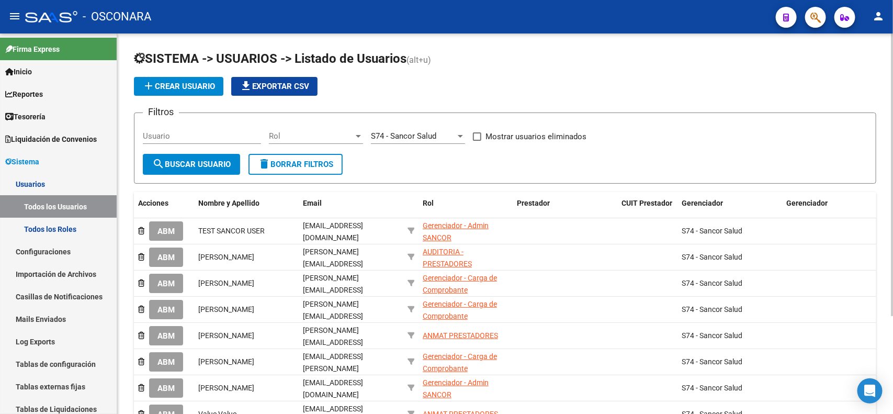
click at [321, 137] on span "Rol" at bounding box center [311, 135] width 85 height 9
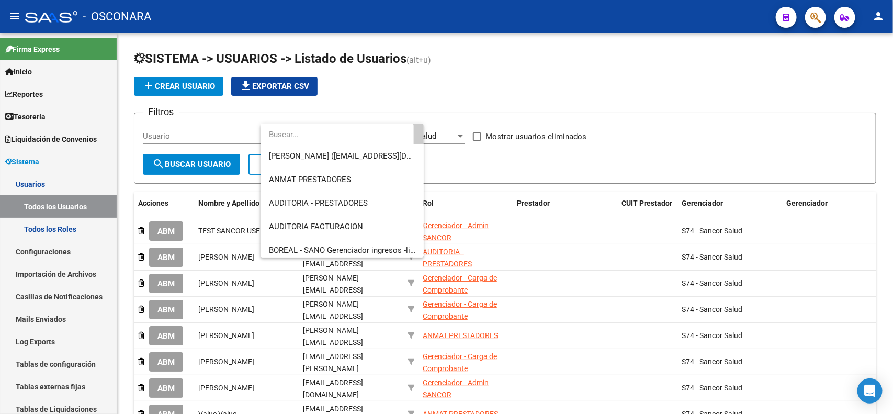
scroll to position [39, 0]
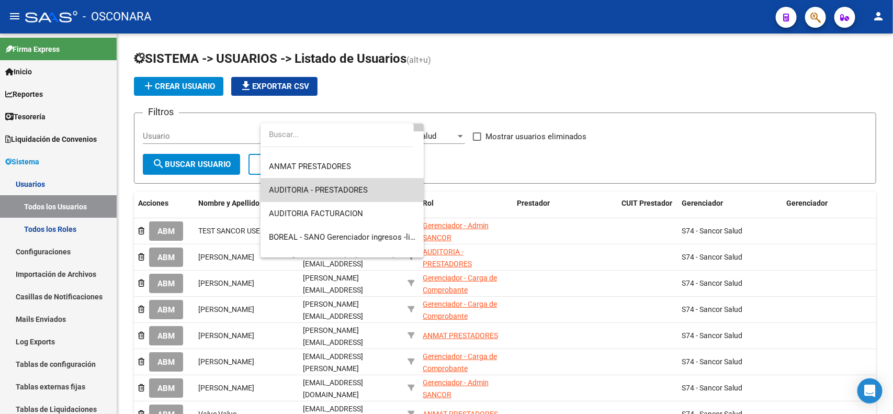
click at [381, 182] on span "AUDITORIA - PRESTADORES" at bounding box center [342, 190] width 147 height 24
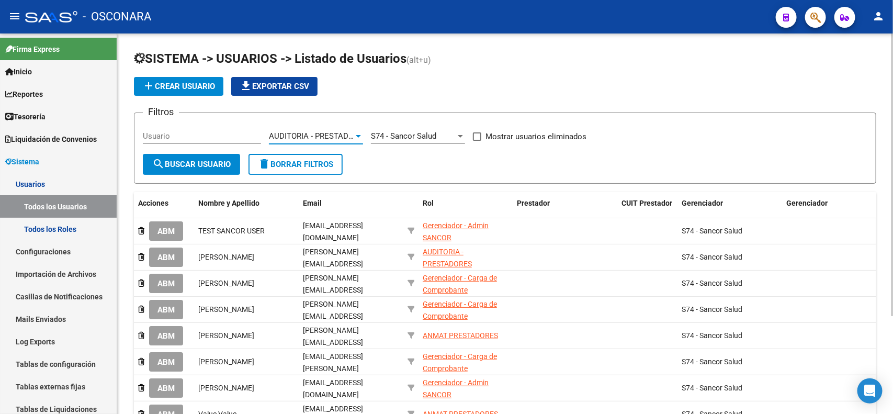
click at [348, 131] on span "AUDITORIA - PRESTADORES" at bounding box center [318, 135] width 99 height 9
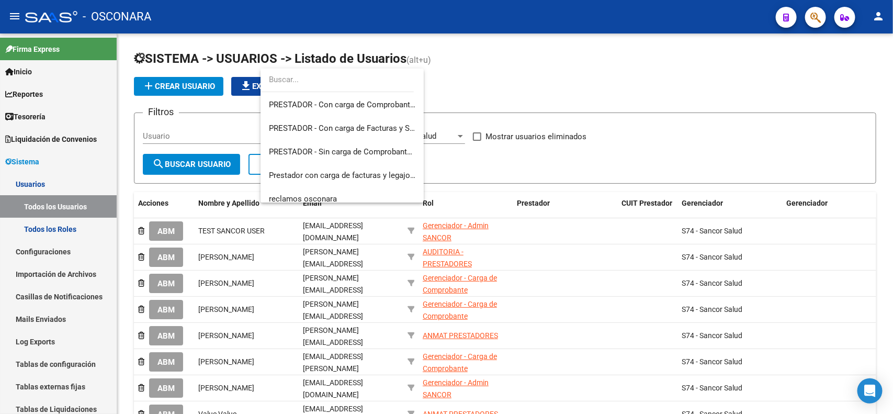
scroll to position [903, 0]
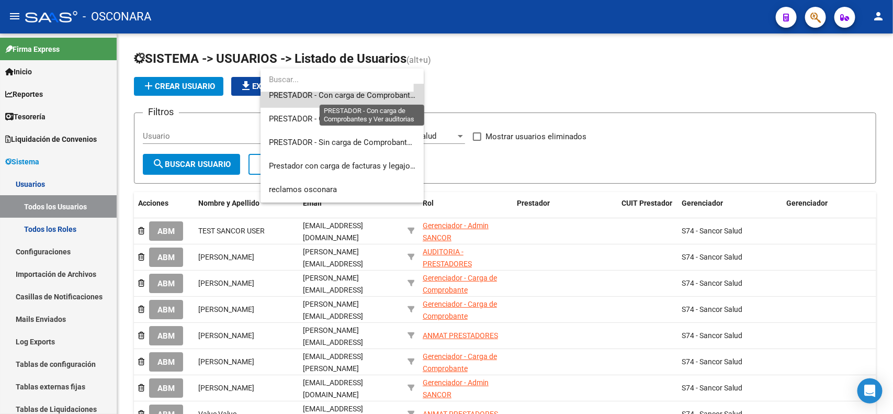
click at [382, 93] on span "PRESTADOR - Con carga de Comprobantes y Ver auditorias" at bounding box center [372, 95] width 207 height 9
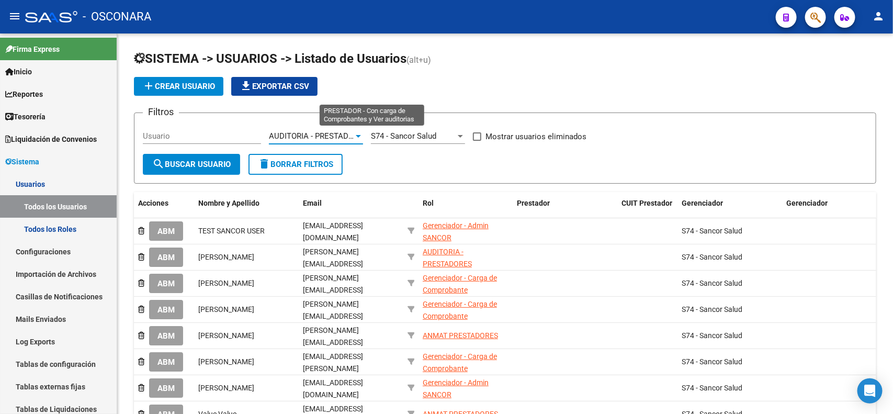
scroll to position [895, 0]
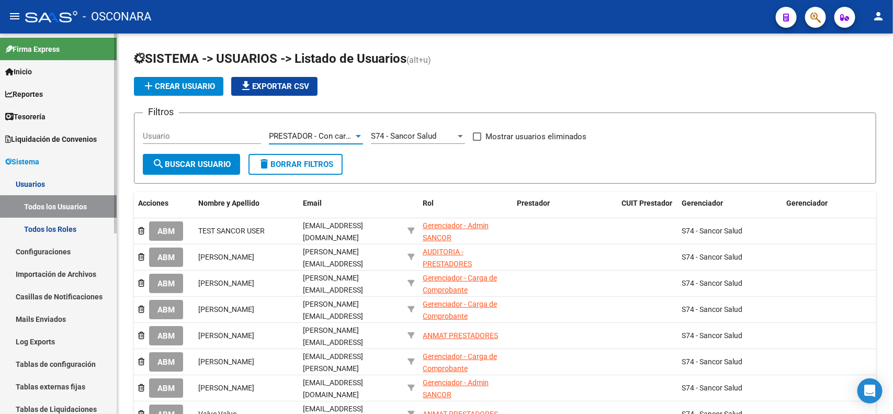
click at [64, 228] on link "Todos los Roles" at bounding box center [58, 229] width 117 height 22
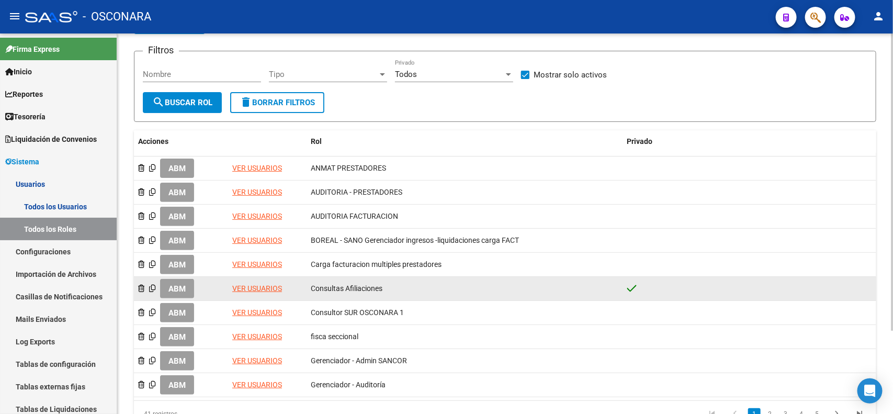
scroll to position [106, 0]
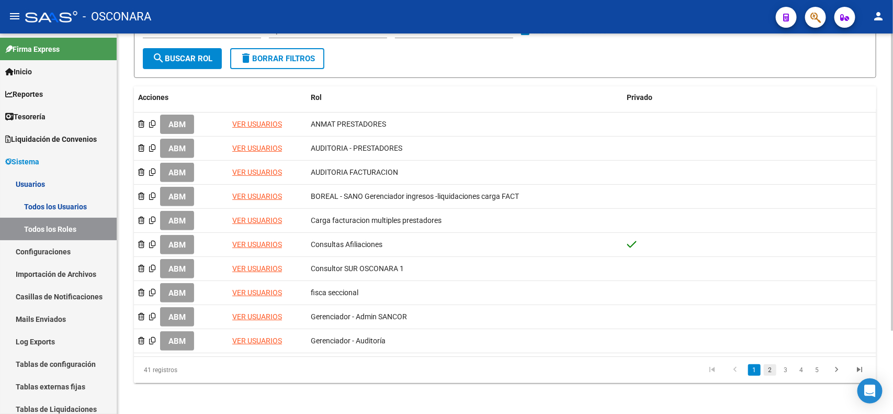
click at [771, 367] on link "2" at bounding box center [770, 370] width 13 height 12
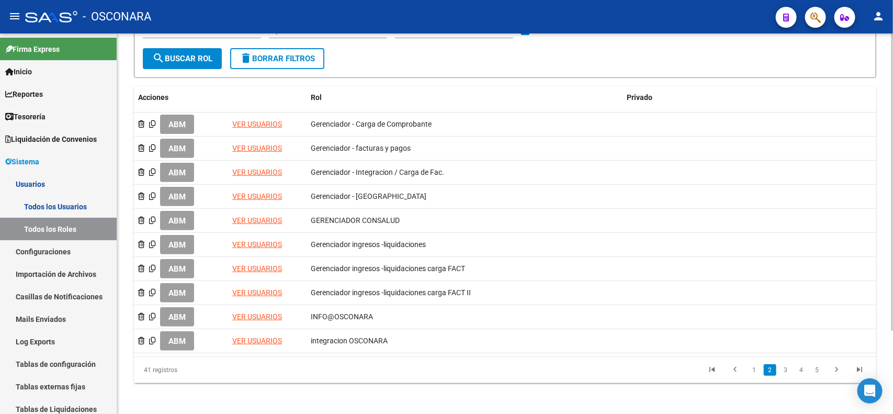
click at [785, 364] on link "3" at bounding box center [786, 370] width 13 height 12
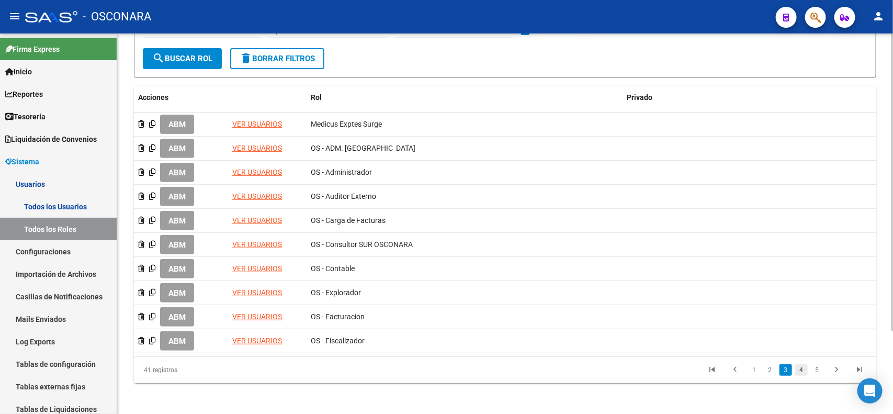
click at [803, 370] on link "4" at bounding box center [801, 370] width 13 height 12
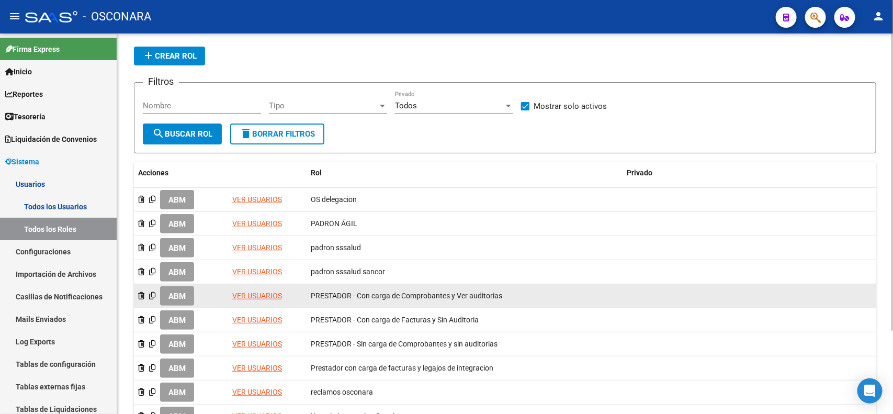
scroll to position [0, 0]
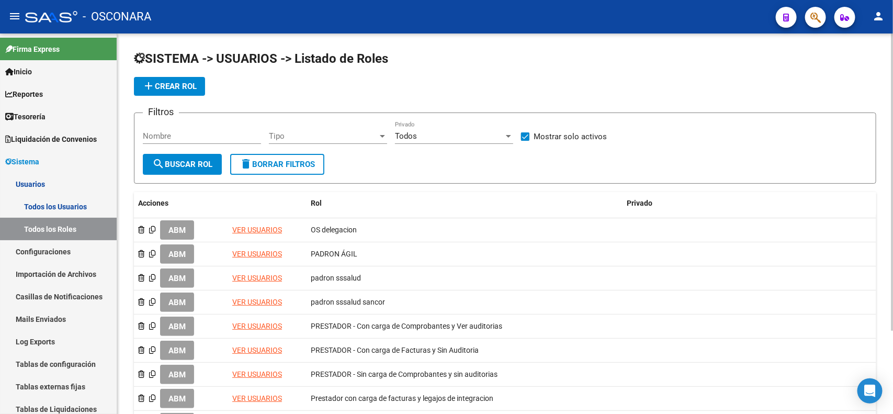
click at [233, 134] on input "Nombre" at bounding box center [202, 135] width 118 height 9
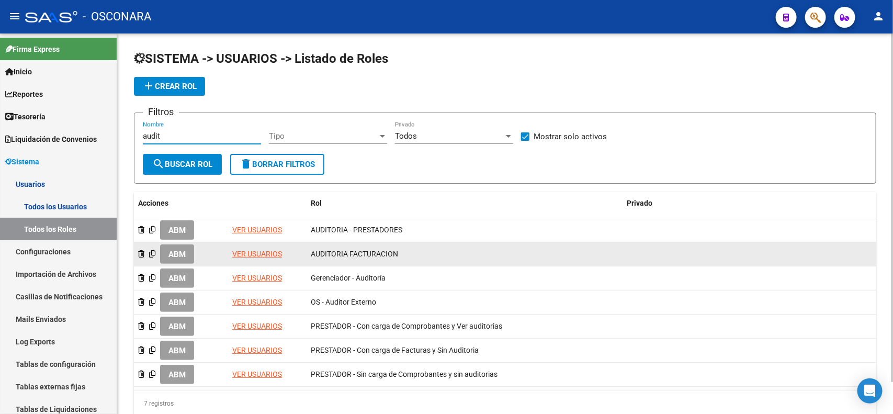
type input "audit"
click at [184, 250] on span "ABM" at bounding box center [176, 254] width 17 height 9
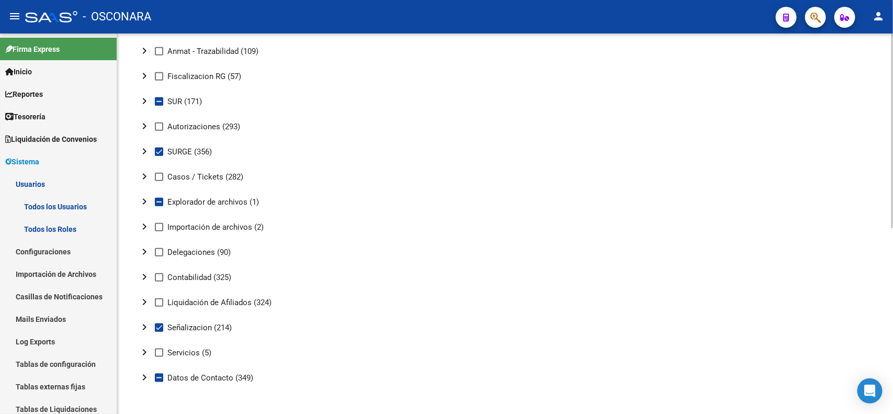
scroll to position [35, 0]
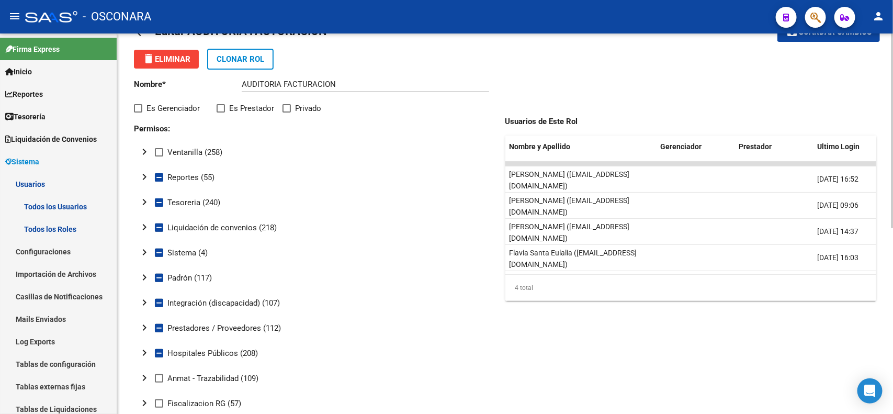
click at [145, 326] on mat-icon "chevron_right" at bounding box center [144, 327] width 13 height 13
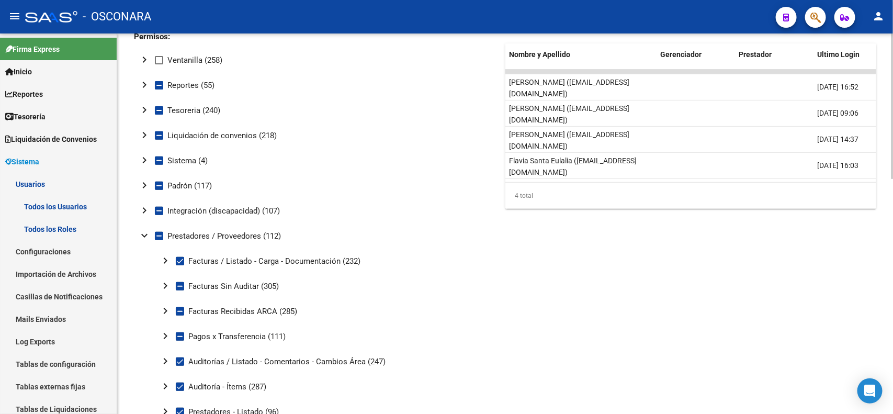
scroll to position [141, 0]
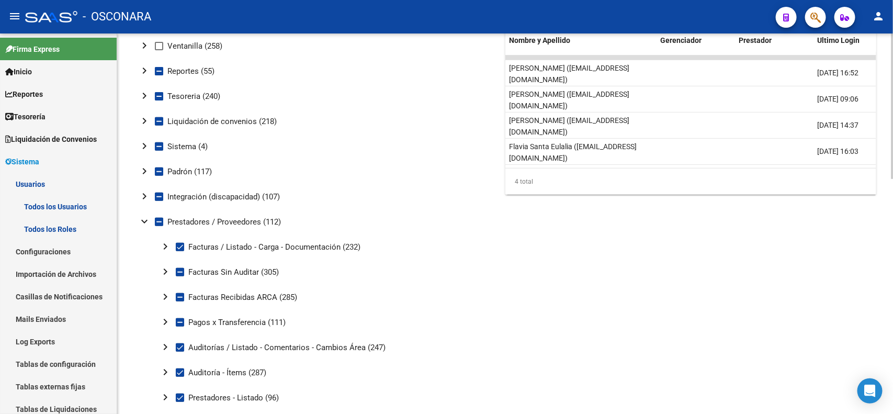
click at [893, 221] on div at bounding box center [892, 159] width 3 height 145
click at [164, 347] on mat-icon "chevron_right" at bounding box center [165, 347] width 13 height 13
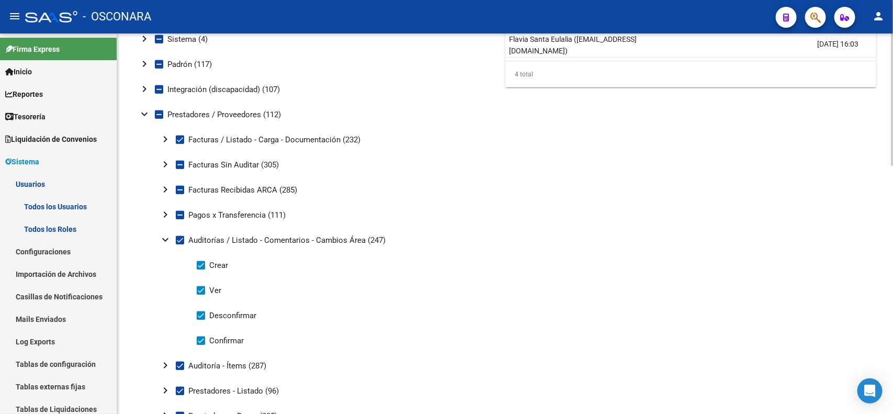
scroll to position [271, 0]
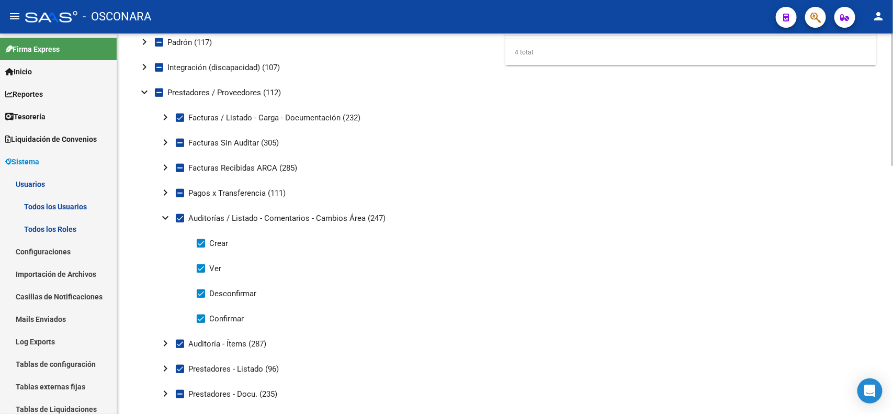
click at [891, 255] on div at bounding box center [892, 193] width 3 height 132
click at [165, 343] on mat-icon "chevron_right" at bounding box center [165, 343] width 13 height 13
click at [166, 393] on mat-icon "chevron_right" at bounding box center [165, 393] width 13 height 13
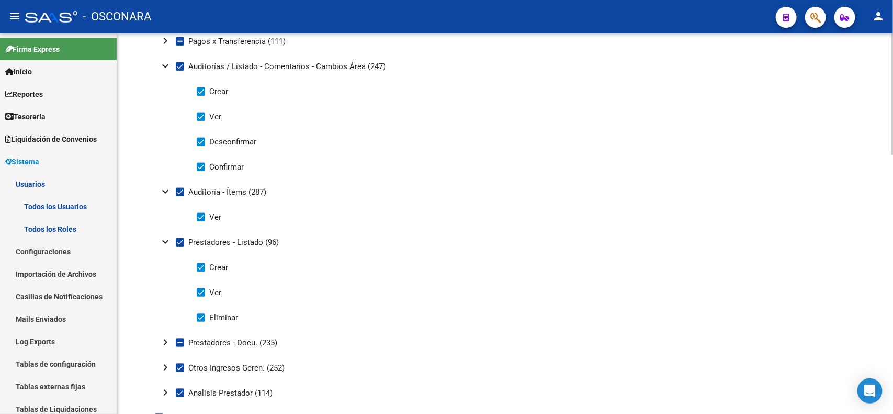
scroll to position [474, 0]
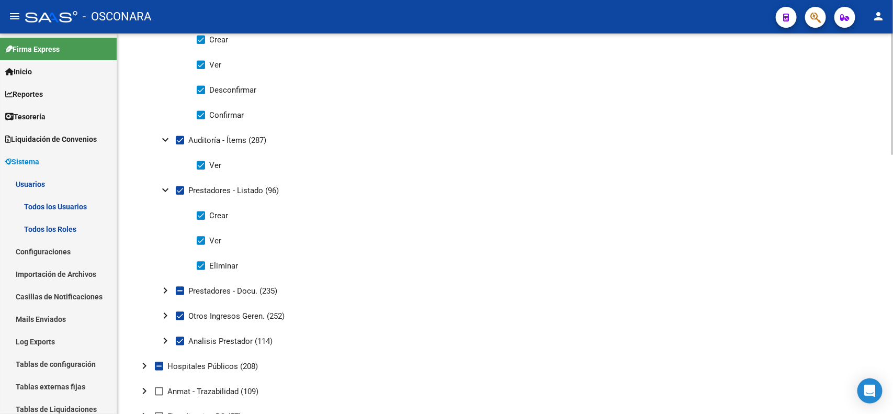
click at [888, 249] on div "arrow_back Editar AUDITORIA FACTURACION save Guardar cambios delete Eliminar Cl…" at bounding box center [506, 157] width 779 height 1196
click at [167, 290] on mat-icon "chevron_right" at bounding box center [165, 290] width 13 height 13
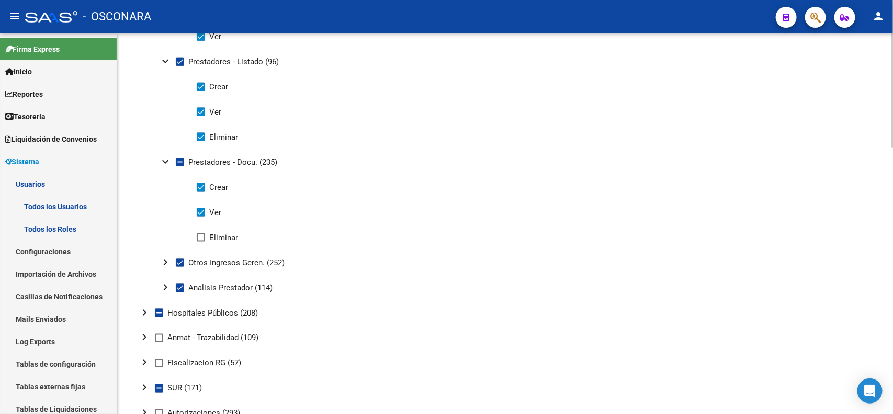
scroll to position [605, 0]
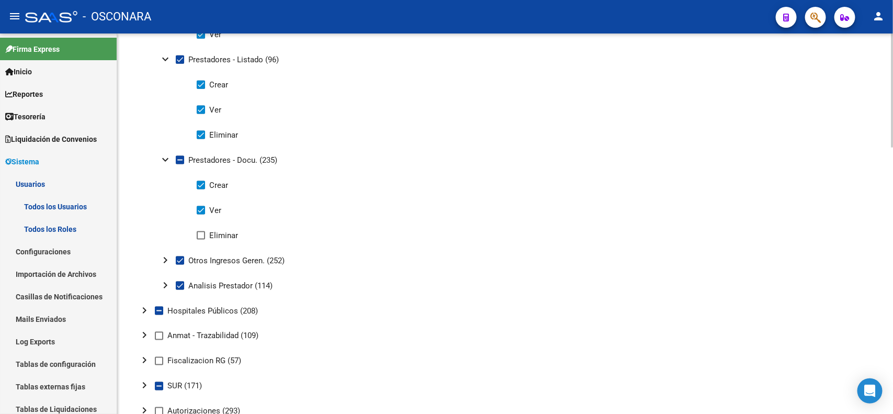
click at [893, 241] on div at bounding box center [892, 272] width 3 height 114
click at [145, 310] on mat-icon "chevron_right" at bounding box center [144, 310] width 13 height 13
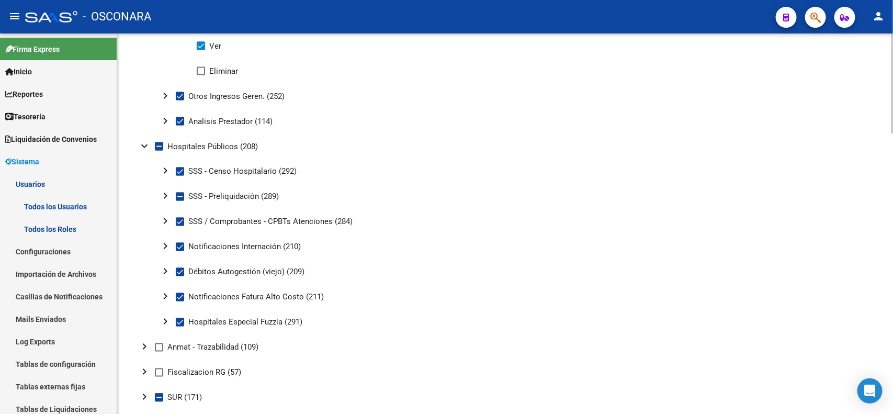
scroll to position [772, 0]
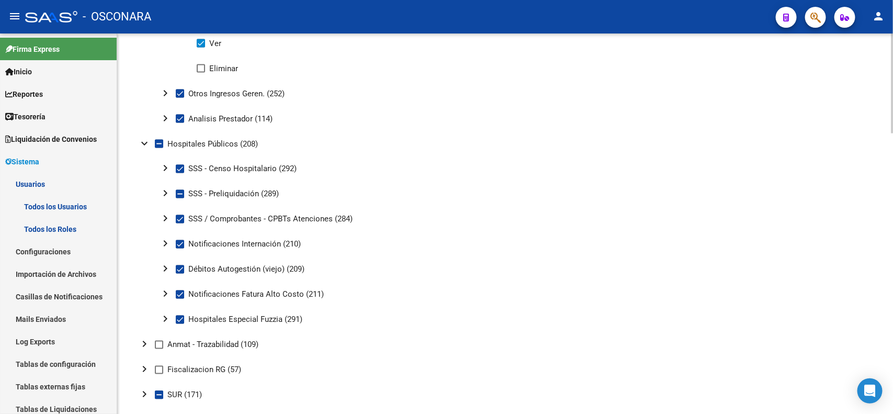
click at [892, 265] on div at bounding box center [892, 286] width 3 height 100
click at [166, 263] on mat-icon "chevron_right" at bounding box center [165, 269] width 13 height 13
click at [166, 263] on mat-icon "expand_more" at bounding box center [165, 269] width 13 height 13
click at [165, 288] on mat-icon "chevron_right" at bounding box center [165, 294] width 13 height 13
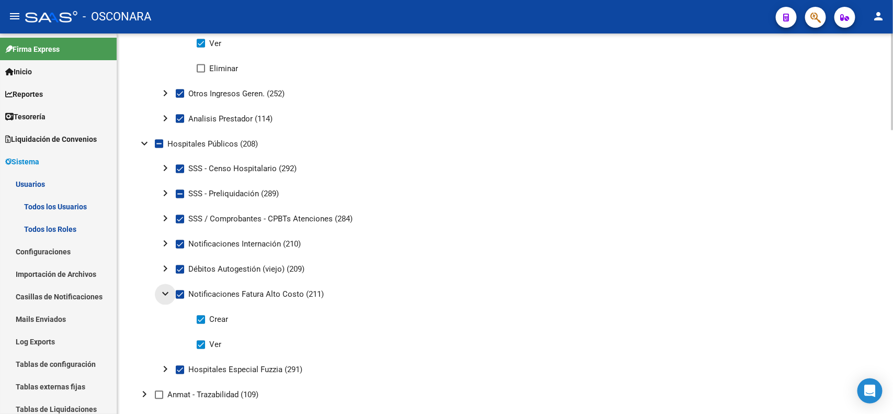
click at [165, 288] on mat-icon "expand_more" at bounding box center [165, 294] width 13 height 13
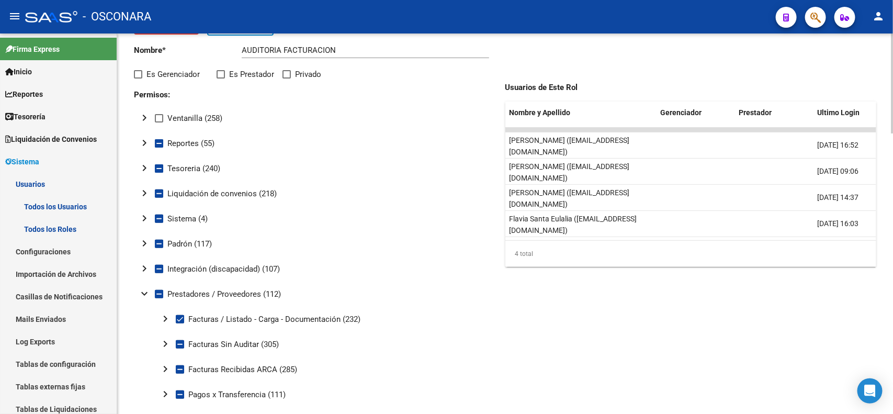
scroll to position [0, 0]
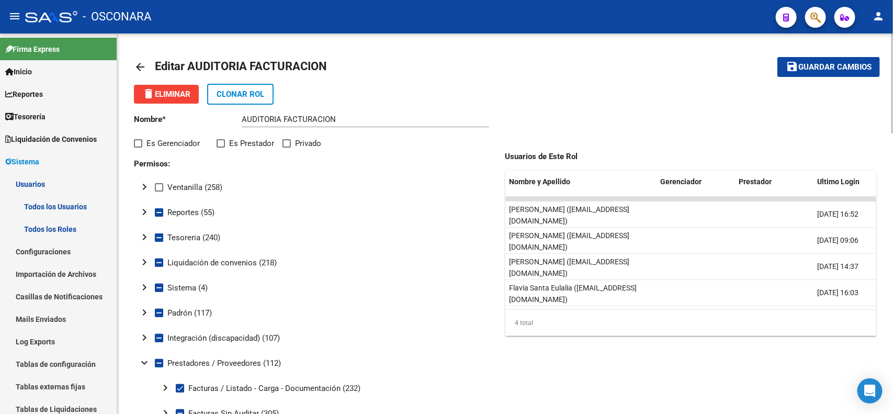
click at [134, 67] on mat-icon "arrow_back" at bounding box center [140, 67] width 13 height 13
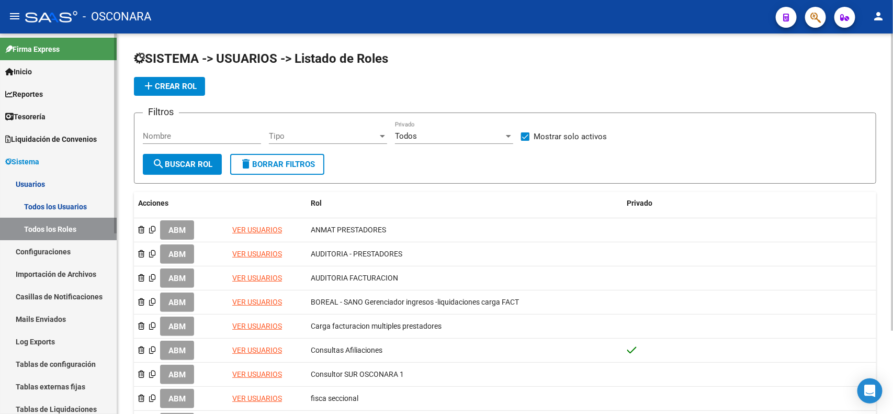
click at [77, 182] on link "Usuarios" at bounding box center [58, 184] width 117 height 22
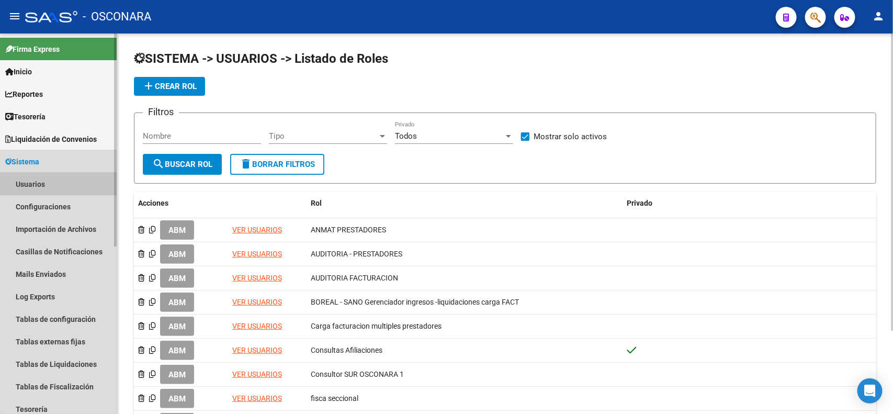
click at [48, 191] on link "Usuarios" at bounding box center [58, 184] width 117 height 22
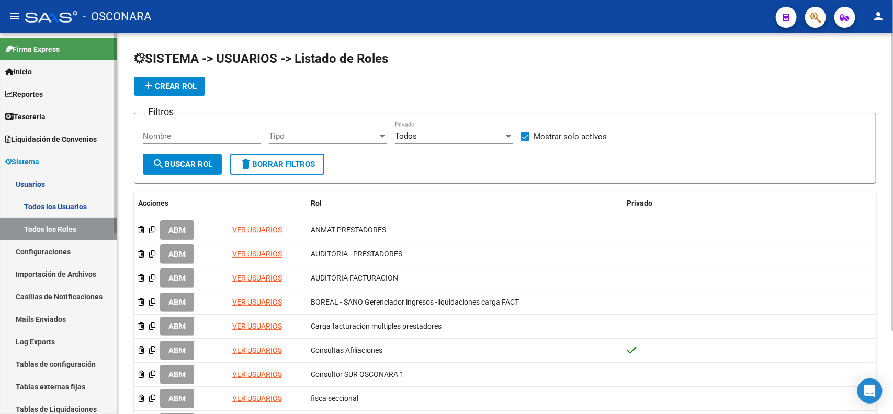
click at [65, 186] on link "Usuarios" at bounding box center [58, 184] width 117 height 22
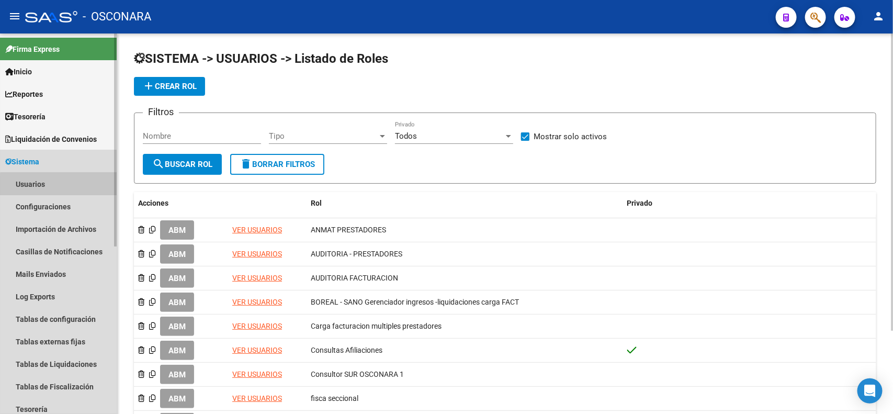
click at [65, 187] on link "Usuarios" at bounding box center [58, 184] width 117 height 22
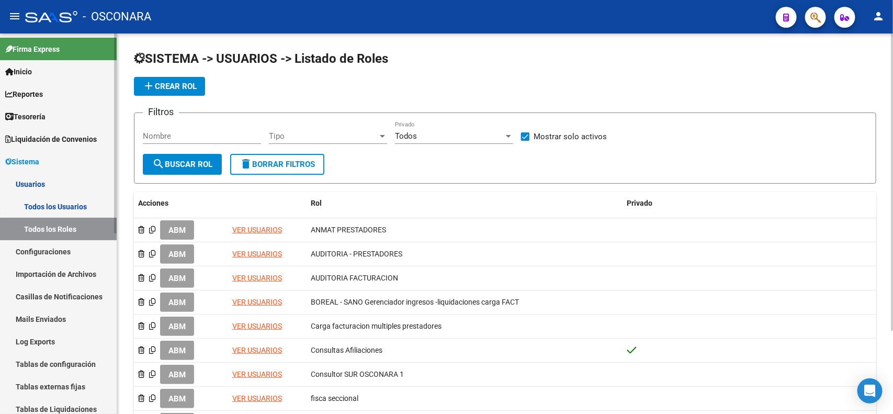
click at [64, 203] on link "Todos los Usuarios" at bounding box center [58, 206] width 117 height 22
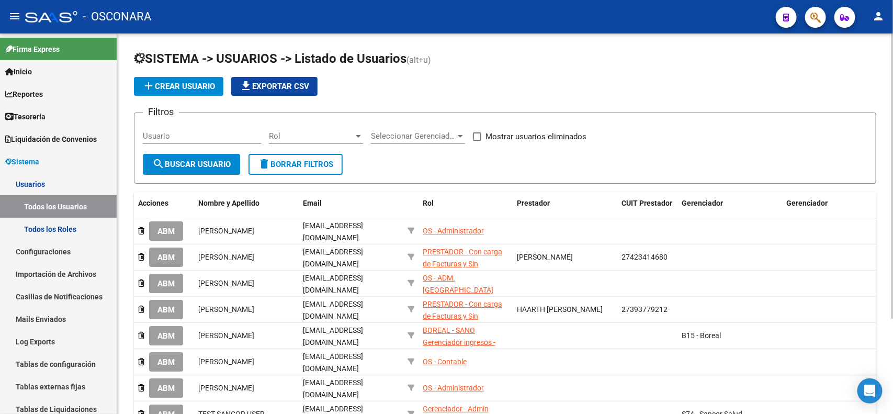
click at [407, 138] on span "Seleccionar Gerenciador" at bounding box center [413, 135] width 85 height 9
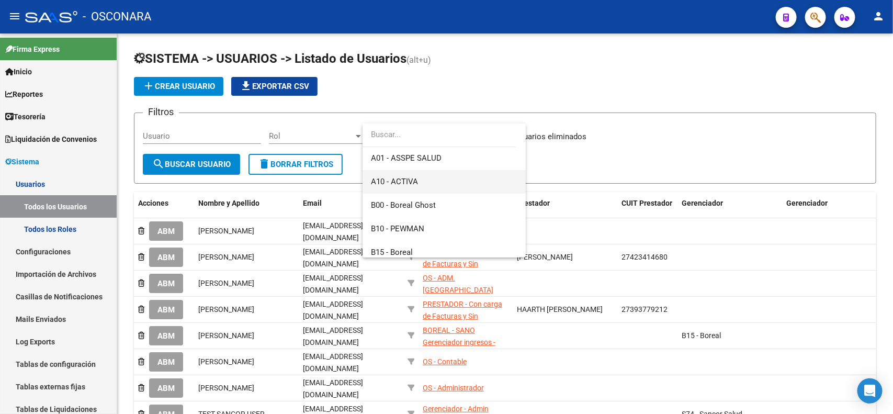
scroll to position [60, 0]
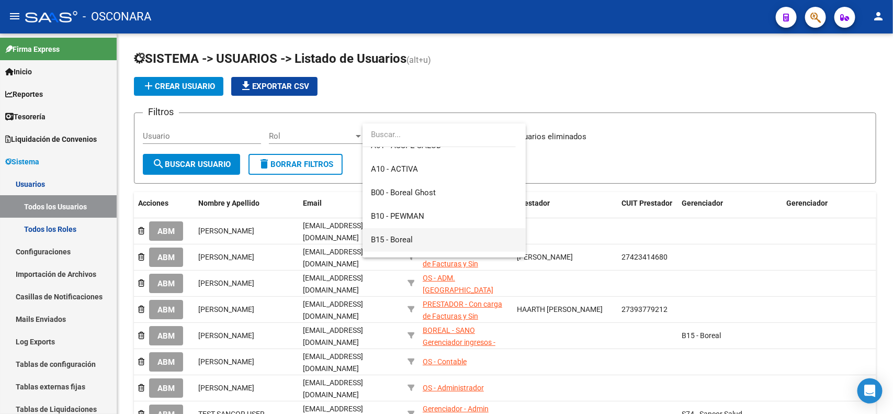
click at [434, 238] on span "B15 - Boreal" at bounding box center [444, 240] width 147 height 24
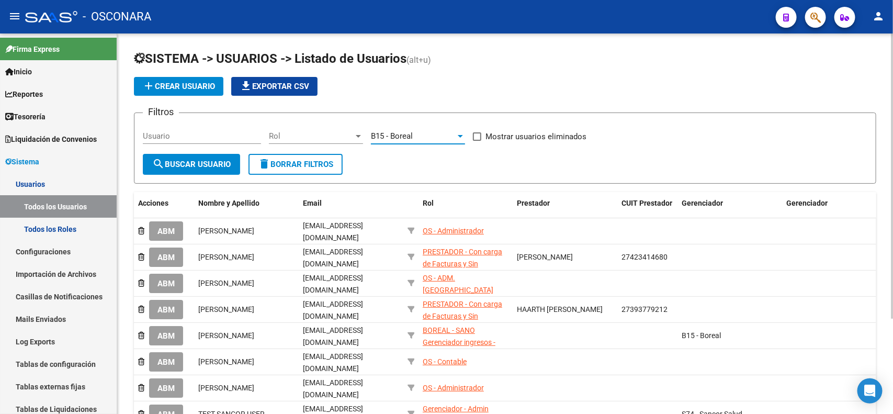
click at [197, 164] on span "search Buscar Usuario" at bounding box center [191, 164] width 78 height 9
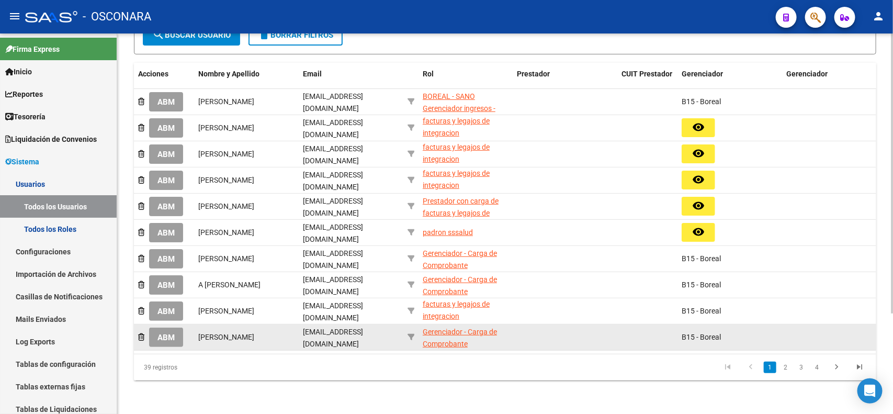
scroll to position [1, 0]
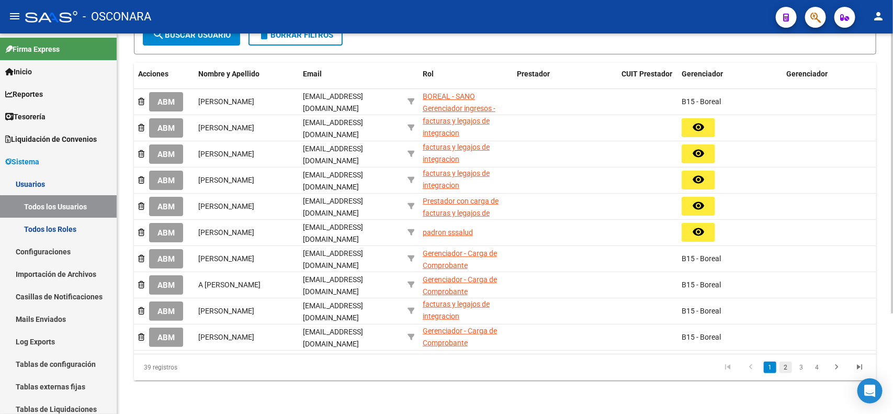
click at [789, 365] on link "2" at bounding box center [786, 368] width 13 height 12
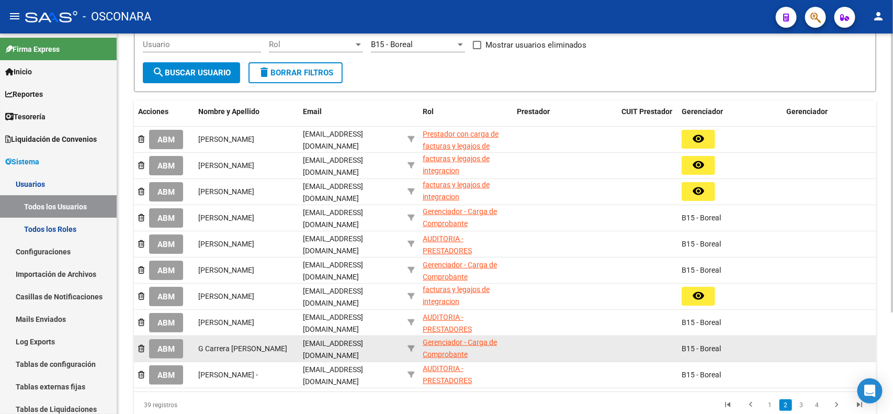
scroll to position [138, 0]
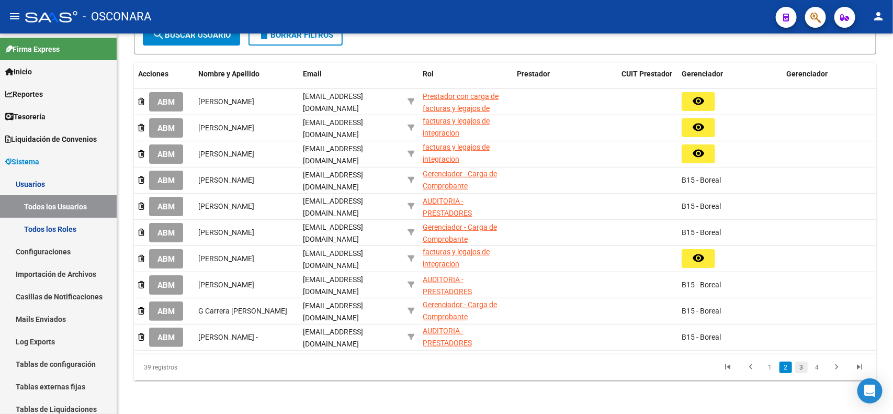
click at [796, 366] on link "3" at bounding box center [801, 368] width 13 height 12
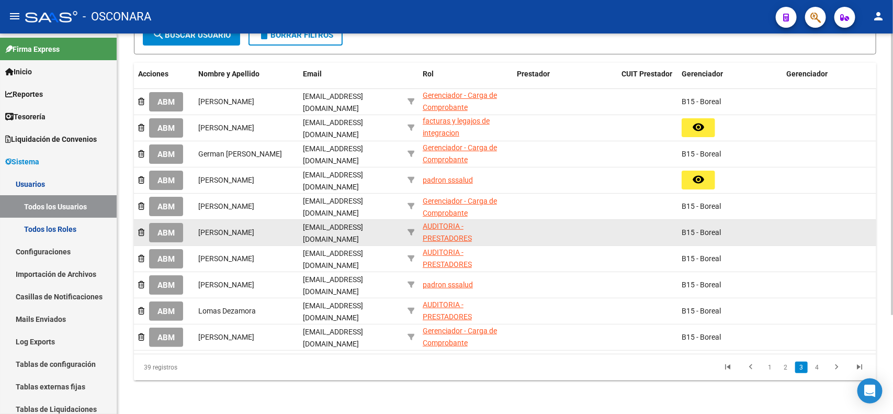
scroll to position [0, 0]
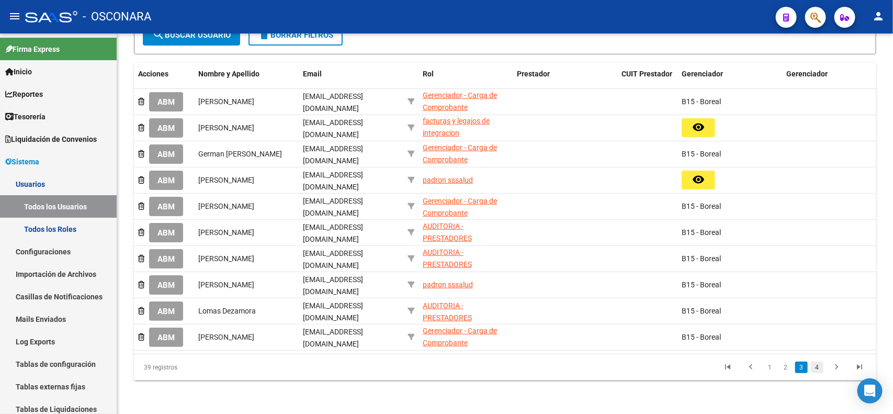
click at [821, 363] on link "4" at bounding box center [817, 368] width 13 height 12
